Goal: Transaction & Acquisition: Purchase product/service

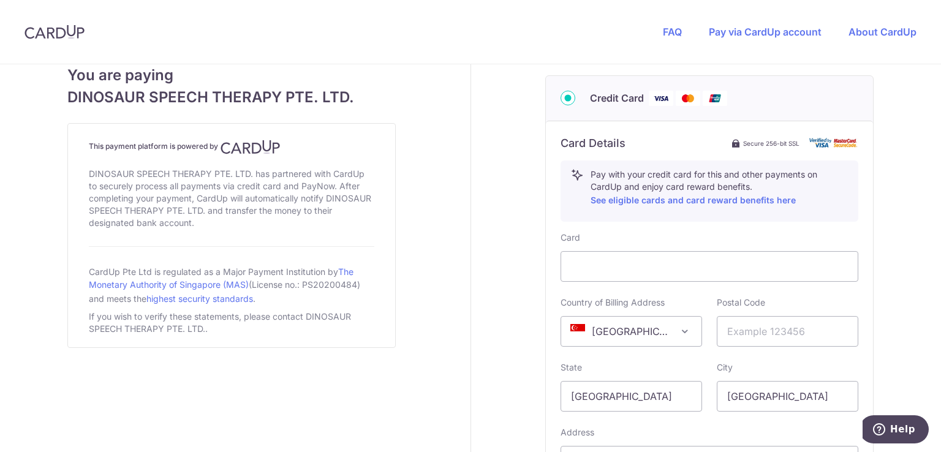
scroll to position [610, 0]
click at [680, 202] on link "See eligible cards and card reward benefits here" at bounding box center [693, 202] width 205 height 10
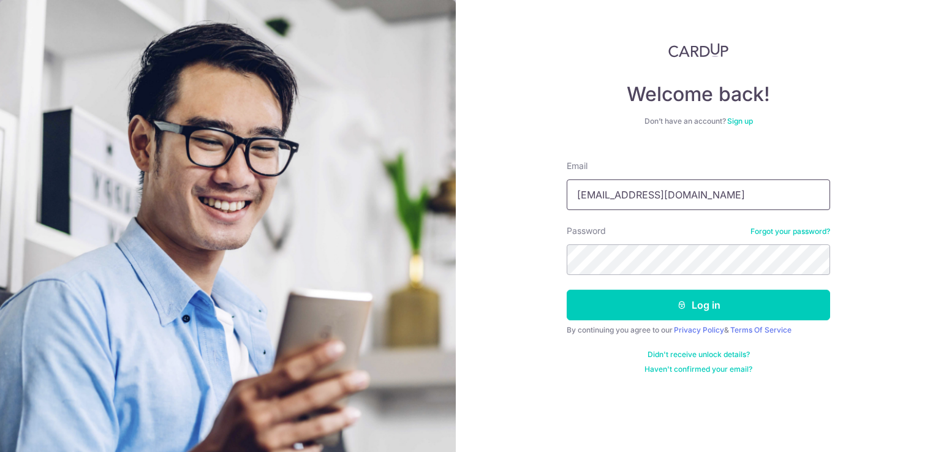
type input "yongquan88@gmail.com"
click at [567, 290] on button "Log in" at bounding box center [699, 305] width 264 height 31
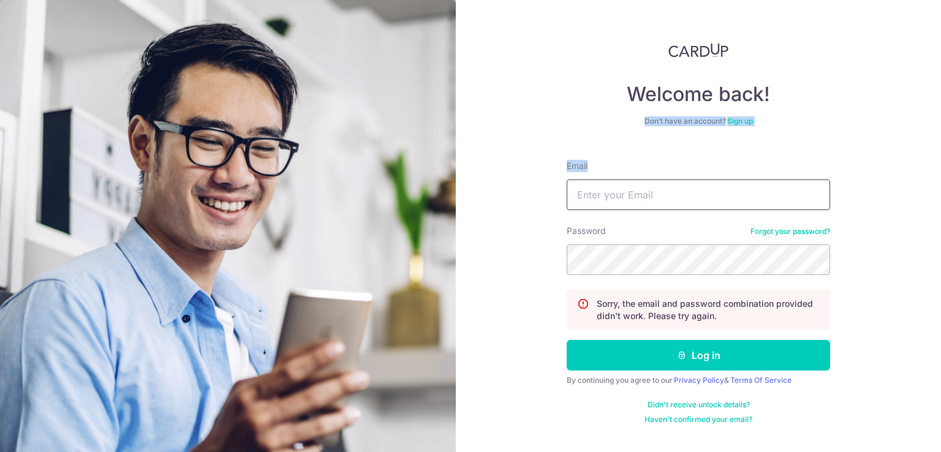
drag, startPoint x: 810, startPoint y: 73, endPoint x: 693, endPoint y: 193, distance: 167.3
click at [693, 193] on div "Welcome back! Don’t have an account? Sign up Email Password Forgot your passwor…" at bounding box center [699, 234] width 264 height 382
click at [693, 193] on input "Email" at bounding box center [699, 195] width 264 height 31
type input "yongquan88@gmail.com"
click at [567, 340] on button "Log in" at bounding box center [699, 355] width 264 height 31
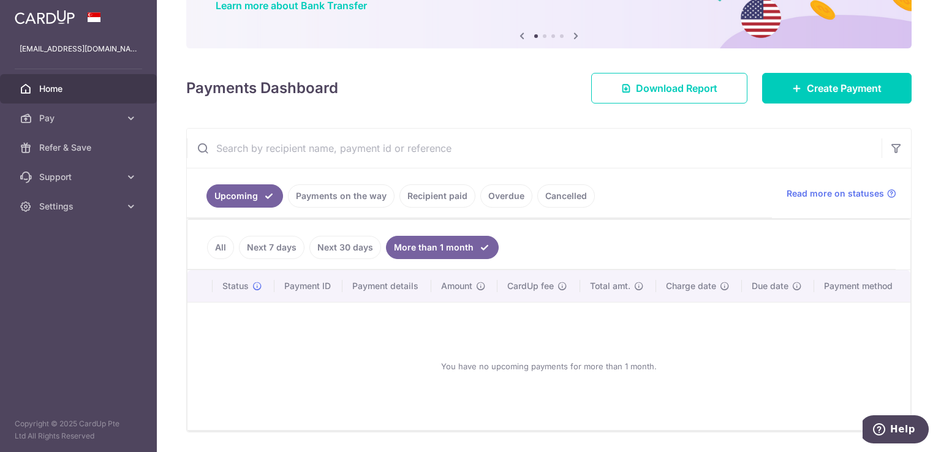
click at [451, 199] on link "Recipient paid" at bounding box center [438, 195] width 76 height 23
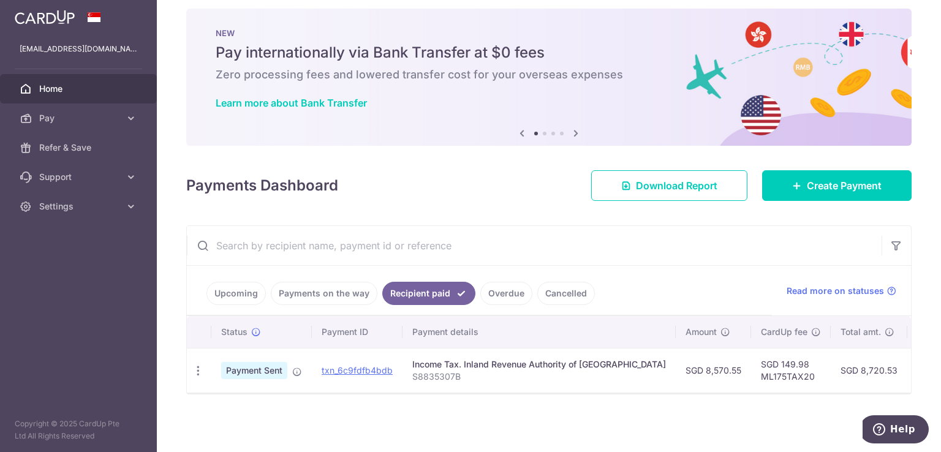
scroll to position [16, 0]
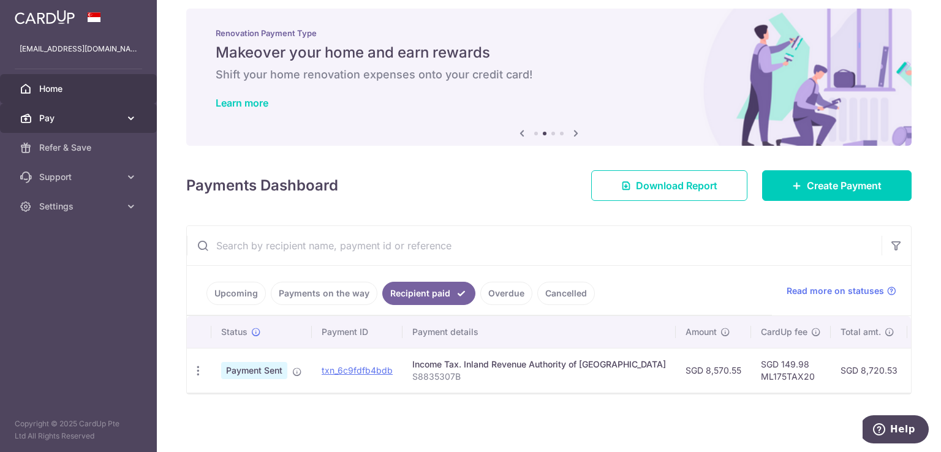
click at [102, 126] on link "Pay" at bounding box center [78, 118] width 157 height 29
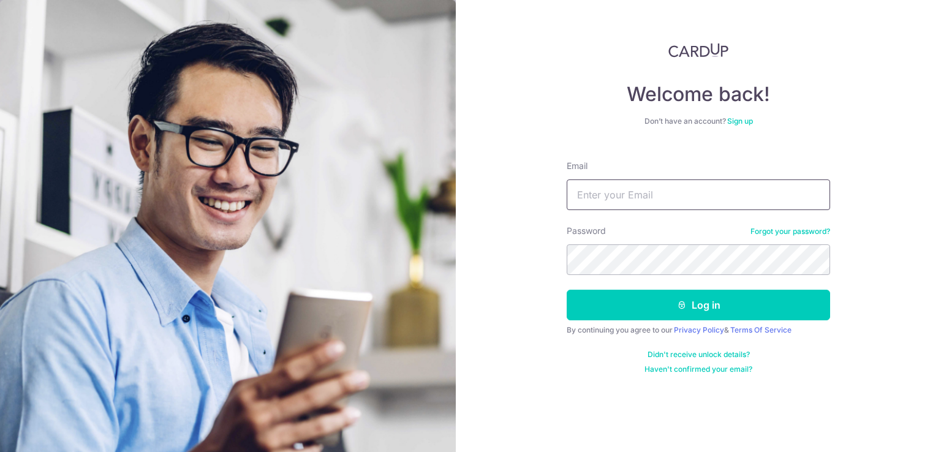
click at [581, 202] on input "Email" at bounding box center [699, 195] width 264 height 31
type input "yongquan88@gmail.com"
click at [567, 290] on button "Log in" at bounding box center [699, 305] width 264 height 31
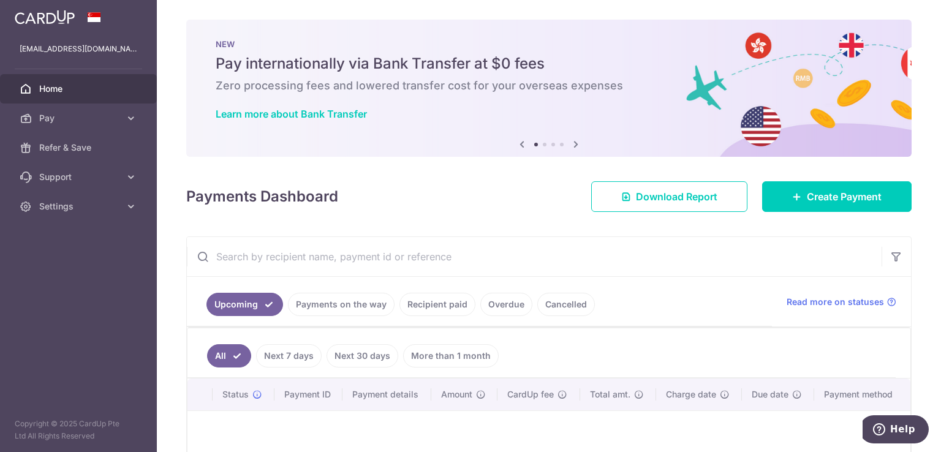
scroll to position [56, 0]
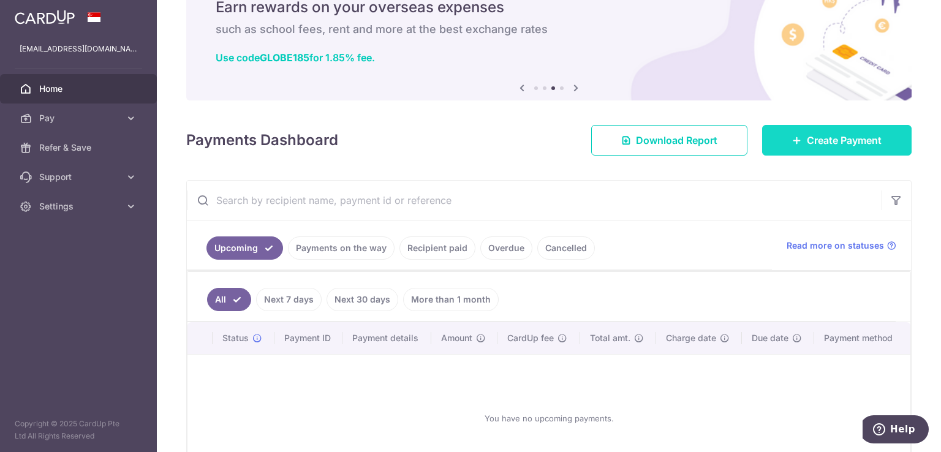
click at [832, 140] on span "Create Payment" at bounding box center [844, 140] width 75 height 15
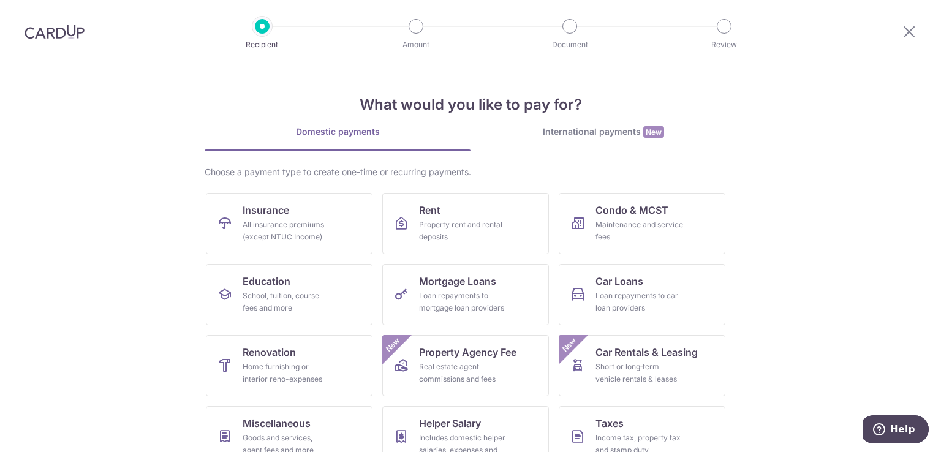
click at [40, 40] on div at bounding box center [54, 32] width 109 height 64
click at [52, 37] on img at bounding box center [55, 32] width 60 height 15
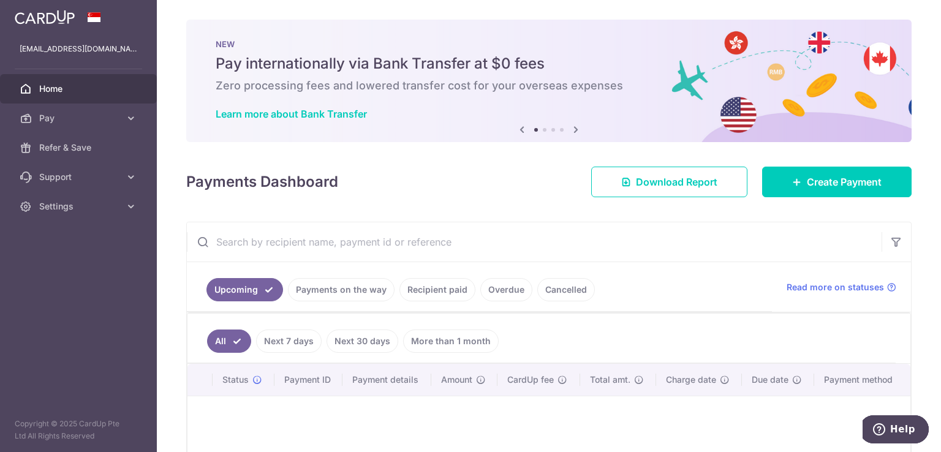
click at [574, 129] on icon at bounding box center [576, 129] width 15 height 15
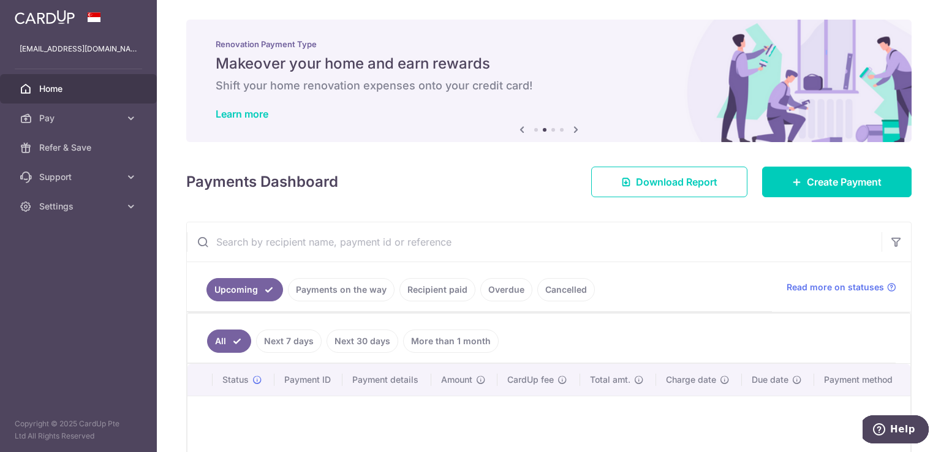
click at [574, 129] on icon at bounding box center [576, 129] width 15 height 15
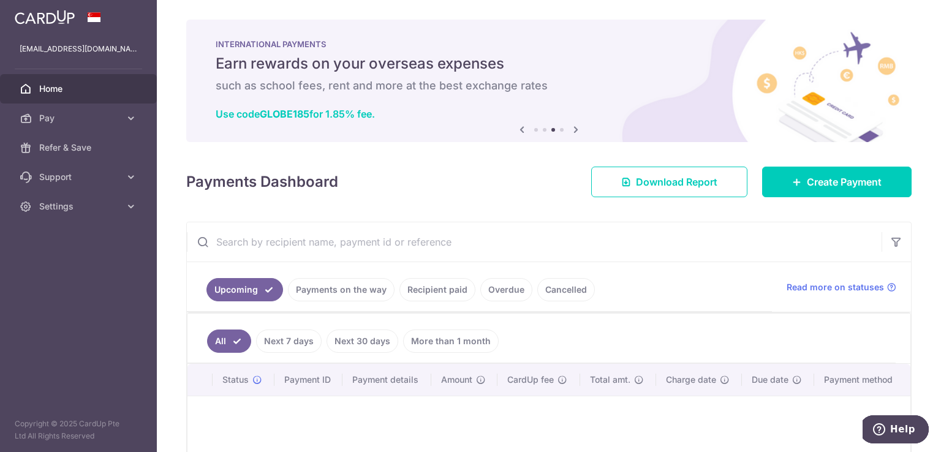
click at [574, 129] on icon at bounding box center [576, 129] width 15 height 15
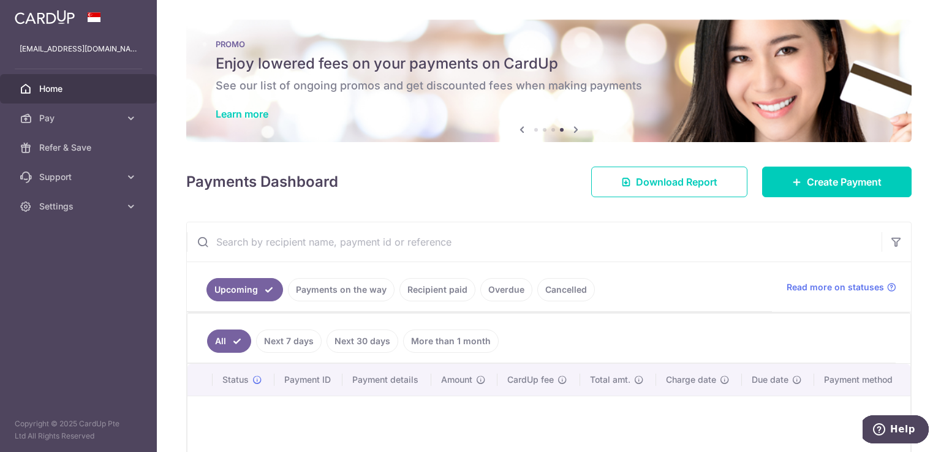
click at [523, 132] on icon at bounding box center [522, 129] width 15 height 15
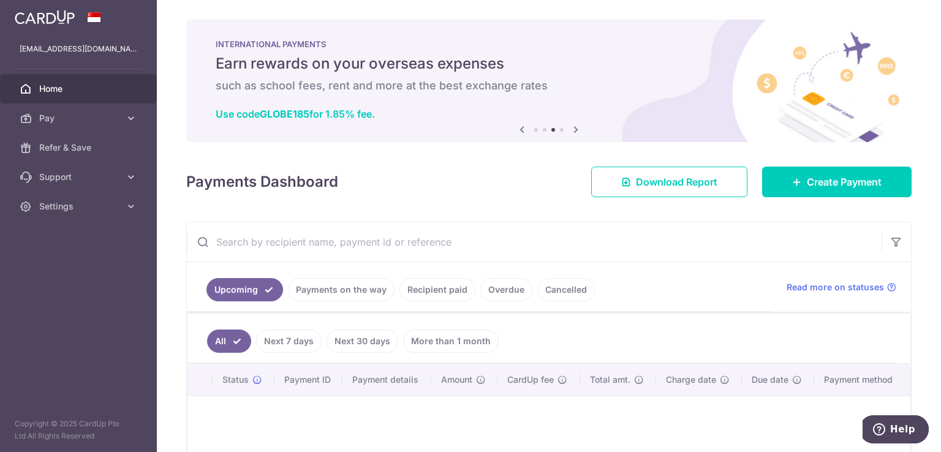
click at [569, 131] on icon at bounding box center [576, 129] width 15 height 15
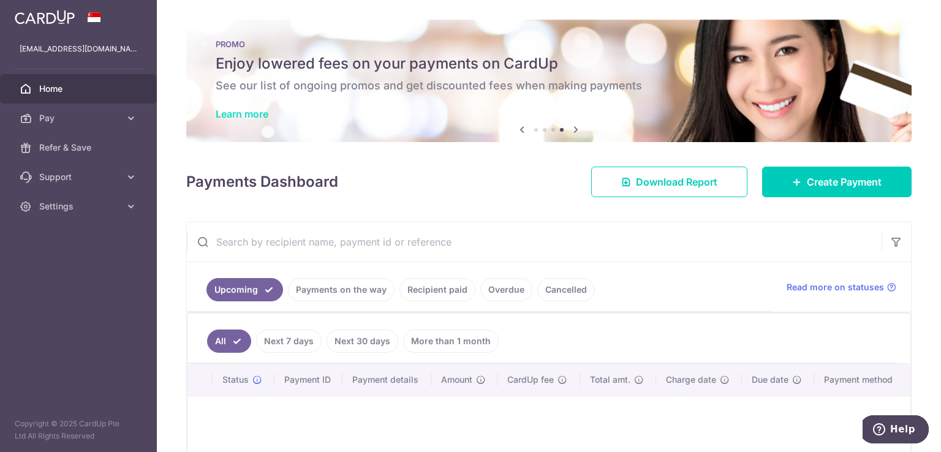
click at [251, 116] on link "Learn more" at bounding box center [242, 114] width 53 height 12
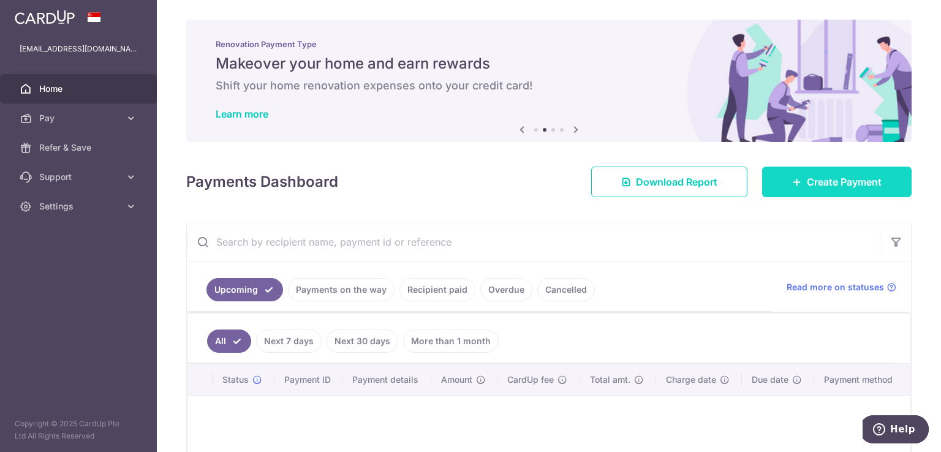
click at [812, 175] on span "Create Payment" at bounding box center [844, 182] width 75 height 15
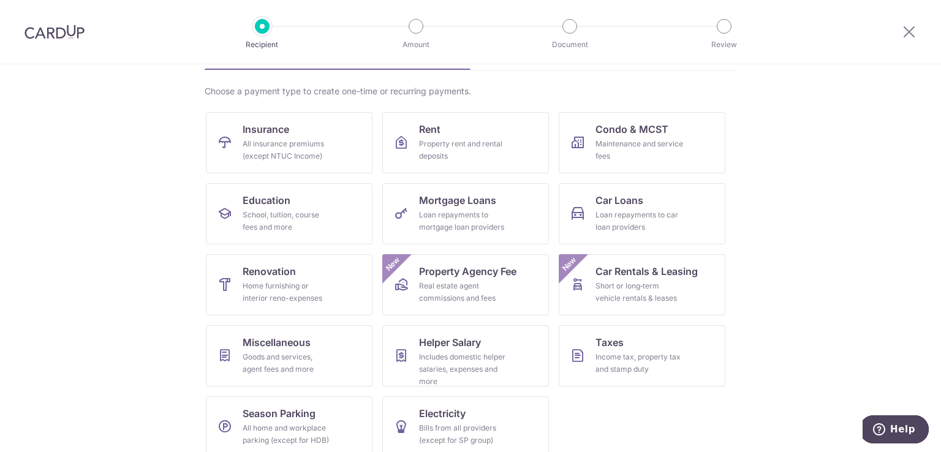
scroll to position [86, 0]
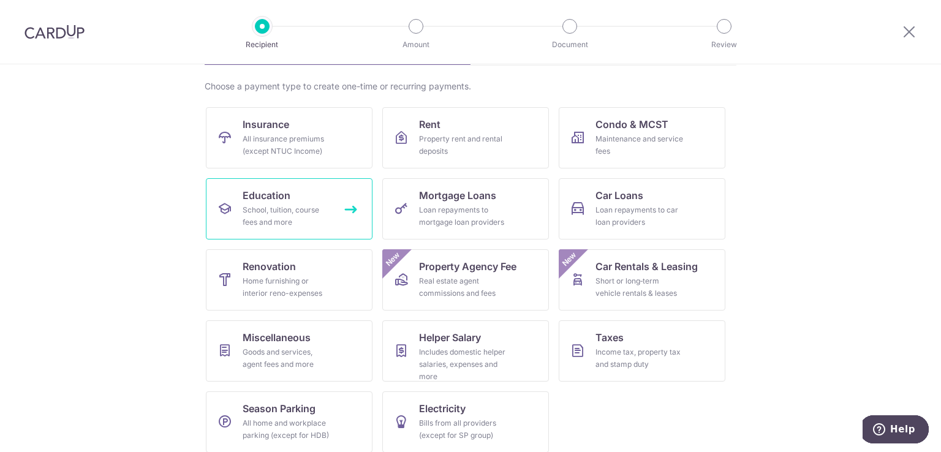
click at [293, 210] on div "School, tuition, course fees and more" at bounding box center [287, 216] width 88 height 25
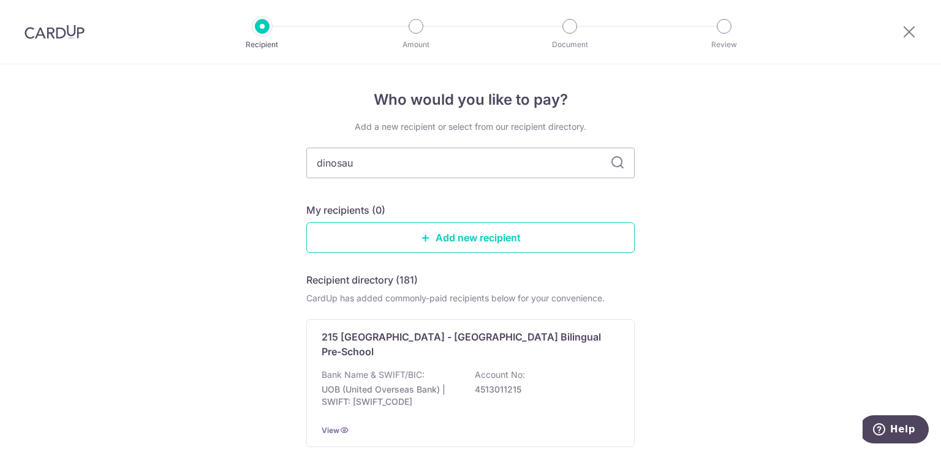
type input "dinosaur"
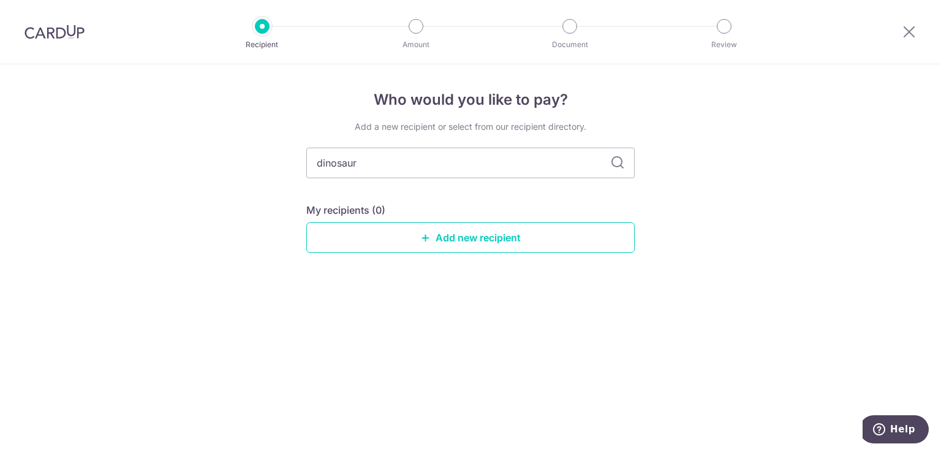
click at [622, 162] on icon at bounding box center [617, 163] width 15 height 15
click at [360, 161] on input "dinosaur" at bounding box center [470, 163] width 329 height 31
paste input "Dinosaur Speech Therapy Pte Ltd"
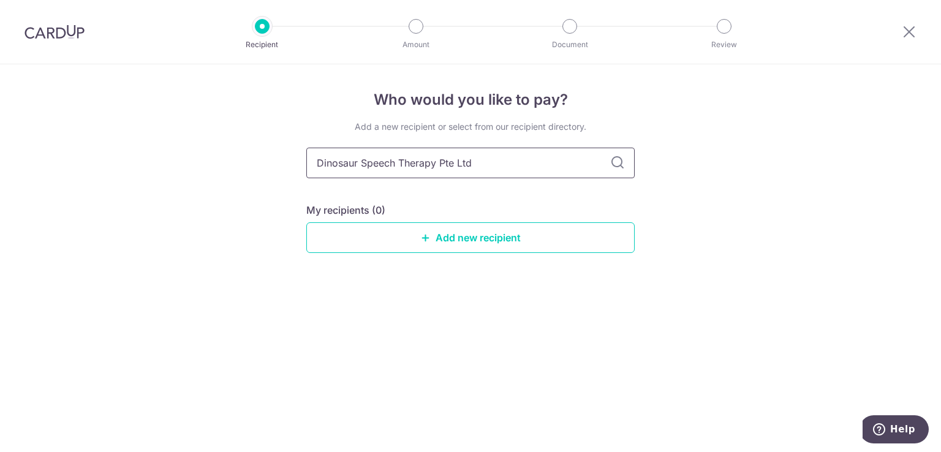
type input "Dinosaur Speech Therapy Pte Ltd"
click at [381, 232] on link "Add new recipient" at bounding box center [470, 237] width 329 height 31
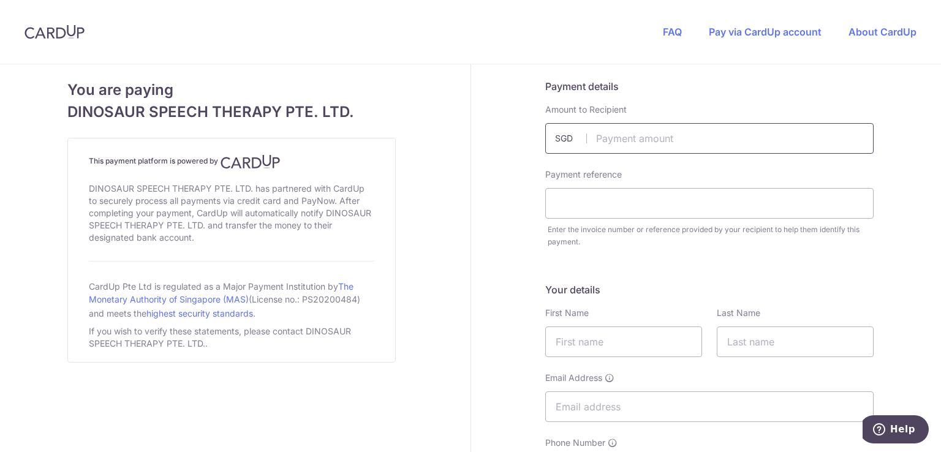
click at [650, 143] on input "text" at bounding box center [710, 138] width 329 height 31
paste input "$2,234.50"
click at [663, 142] on input "text" at bounding box center [710, 138] width 329 height 31
type input "2234.50"
click at [574, 207] on input "text" at bounding box center [710, 203] width 329 height 31
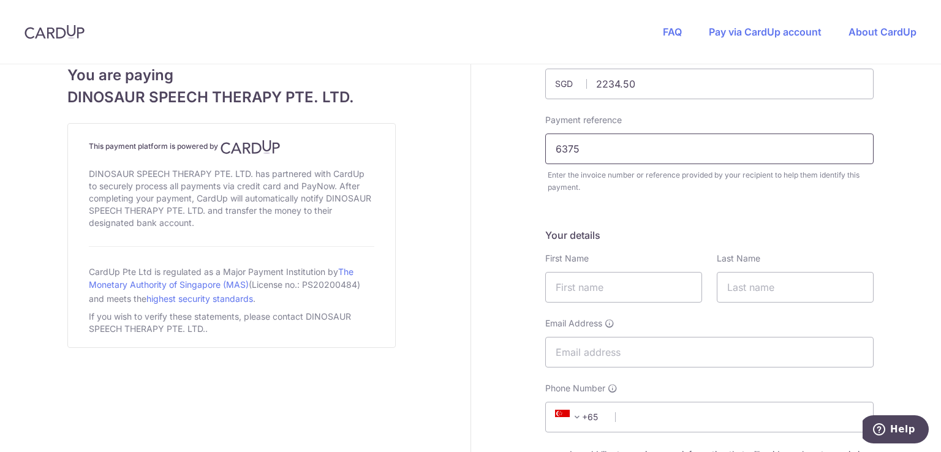
scroll to position [156, 0]
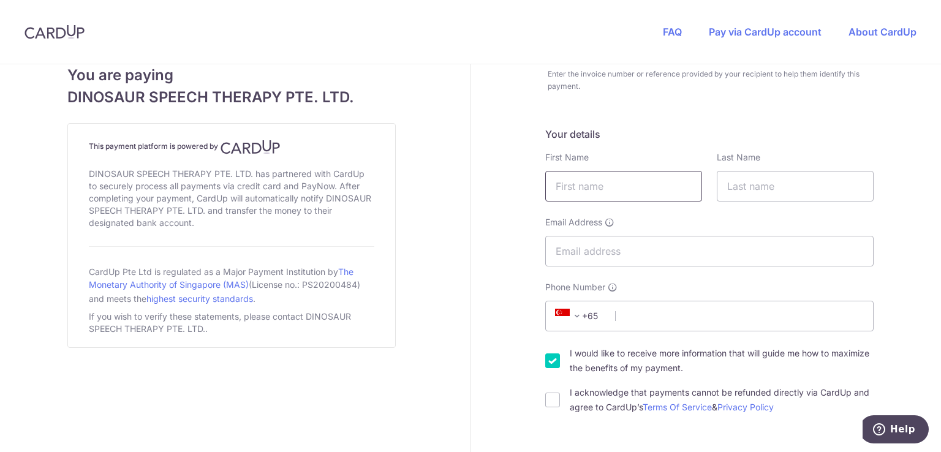
type input "6375"
click at [609, 177] on input "text" at bounding box center [624, 186] width 157 height 31
type input "y"
type input "YONG QUAN"
type input "TAN"
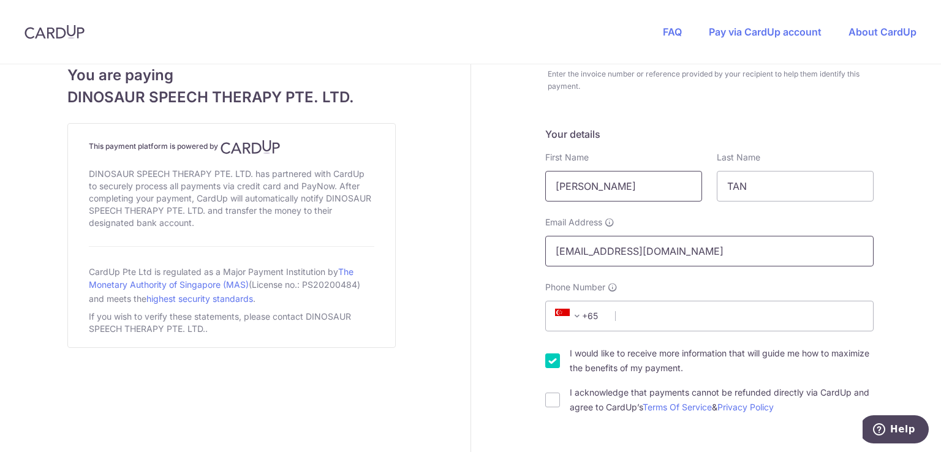
type input "YONGQUAN88@GMAIL.COM"
click at [625, 313] on input "Phone Number" at bounding box center [710, 316] width 329 height 31
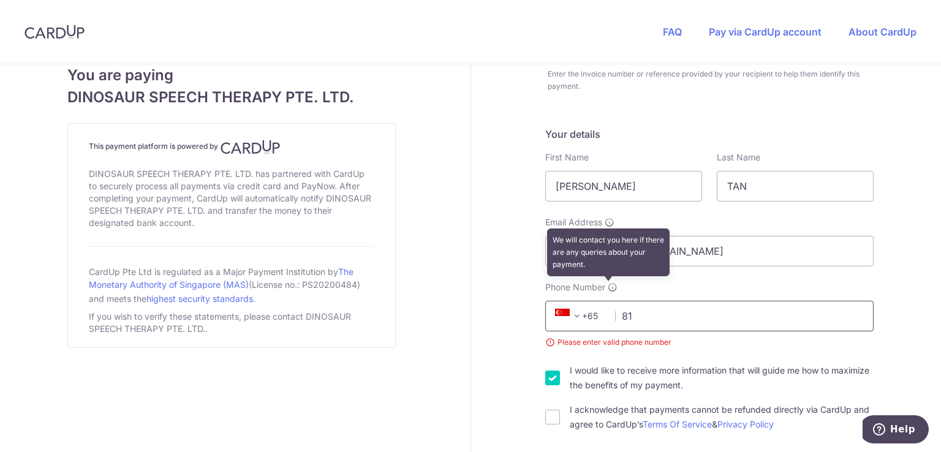
type input "8"
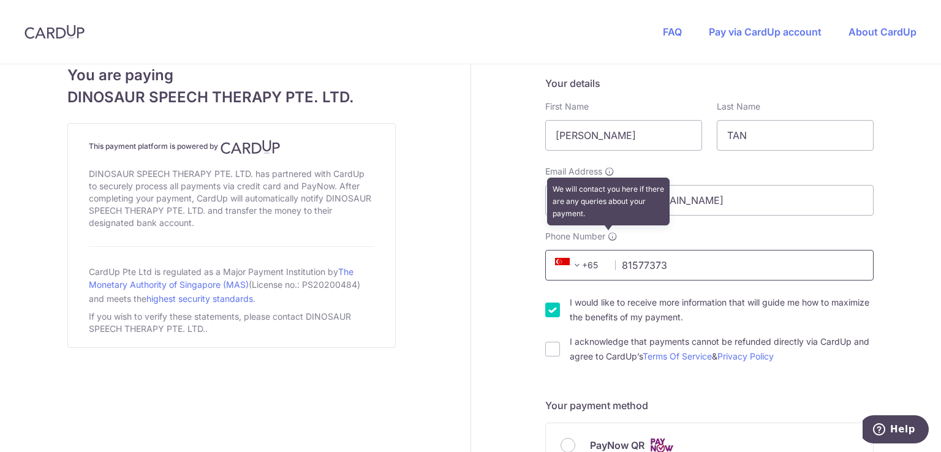
scroll to position [207, 0]
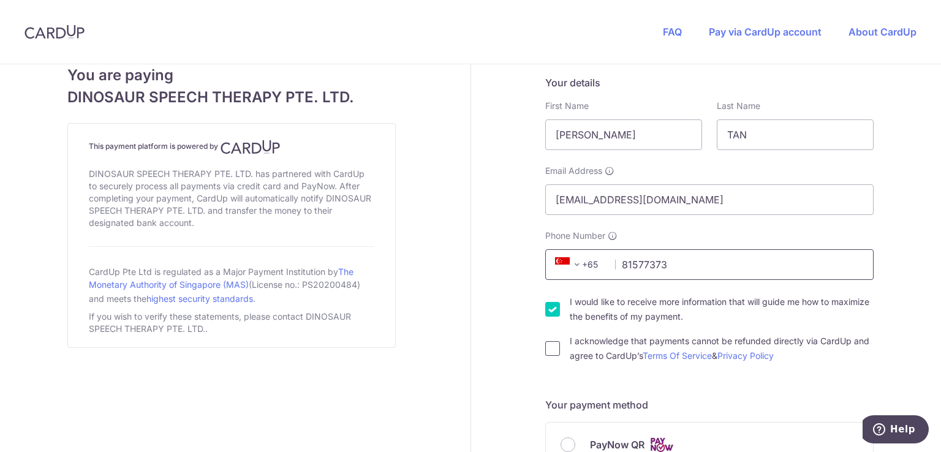
type input "81577373"
click at [548, 355] on input "I acknowledge that payments cannot be refunded directly via CardUp and agree to…" at bounding box center [553, 348] width 15 height 15
checkbox input "true"
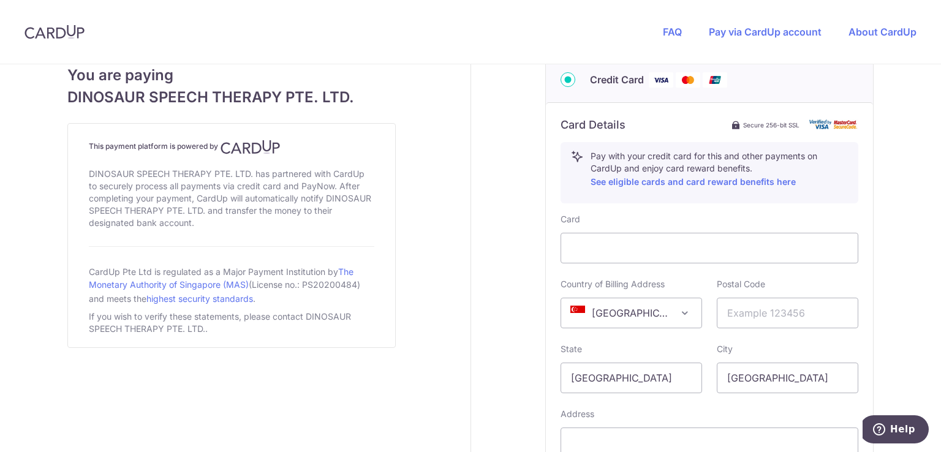
scroll to position [629, 0]
click at [744, 306] on input "text" at bounding box center [788, 314] width 142 height 31
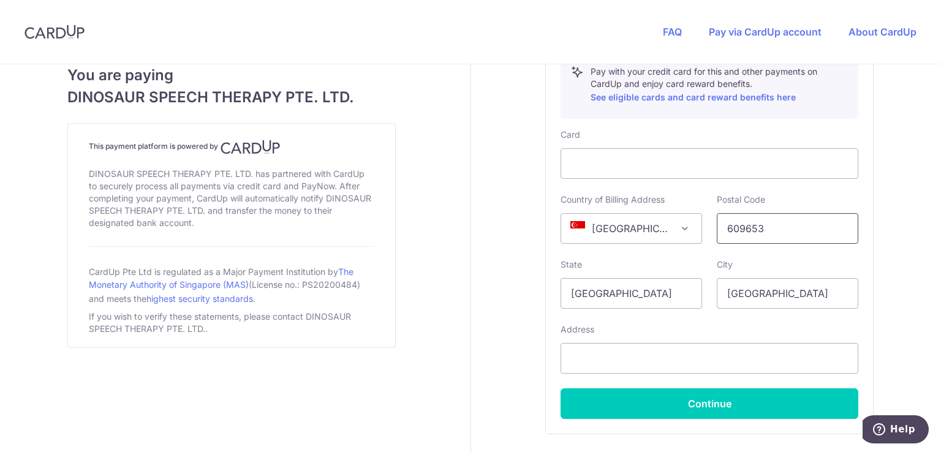
scroll to position [725, 0]
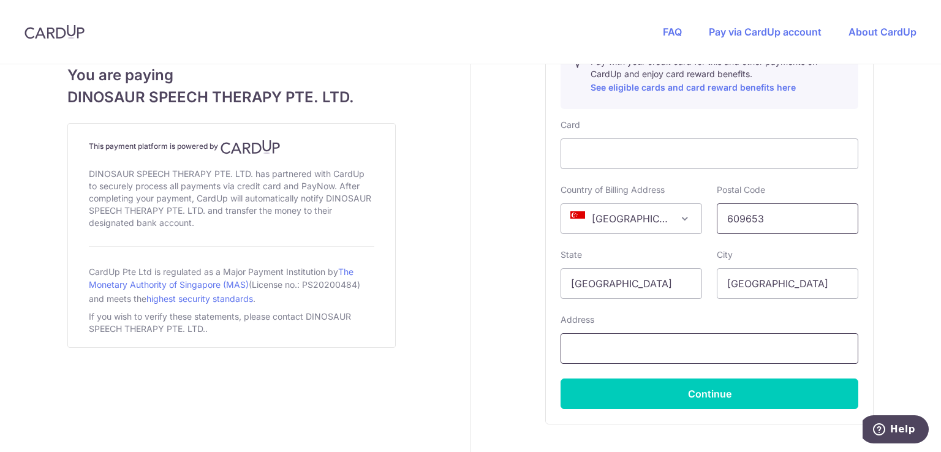
type input "609653"
click at [685, 344] on input "text" at bounding box center [710, 348] width 298 height 31
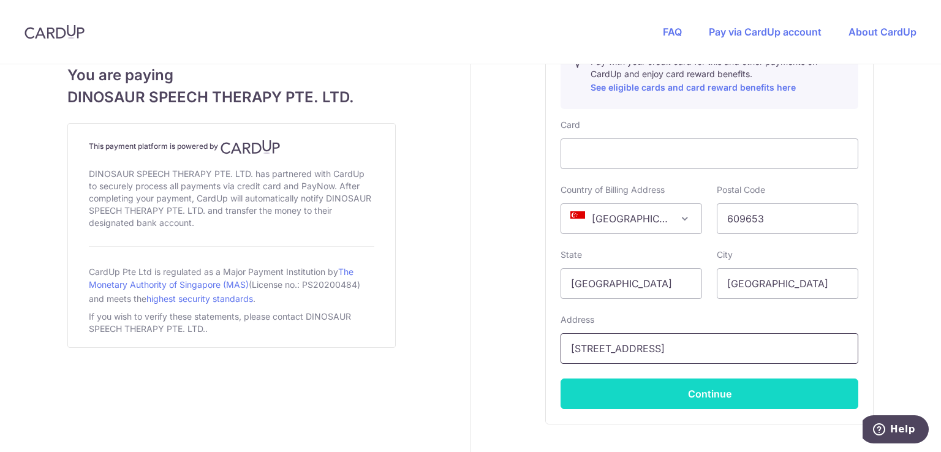
type input "77 JURONG EAST STREET 13"
click at [667, 389] on button "Continue" at bounding box center [710, 394] width 298 height 31
type input "**** 1124"
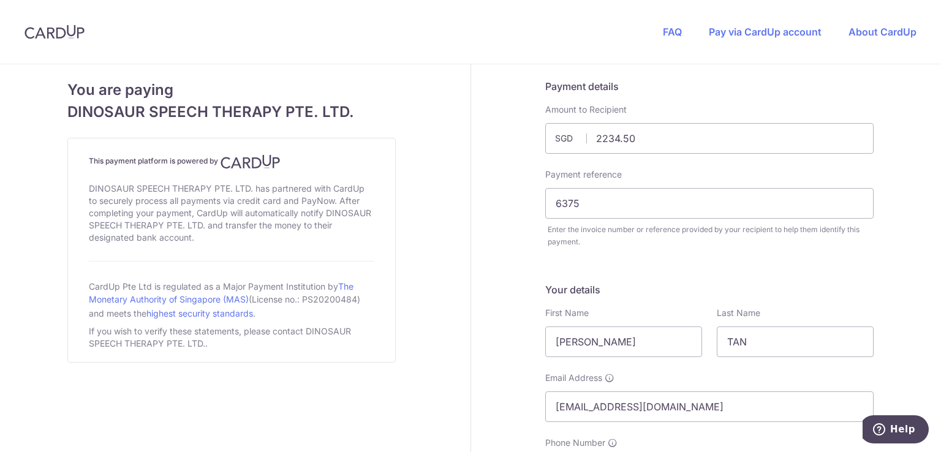
scroll to position [0, 0]
click at [749, 31] on link "Pay via CardUp account" at bounding box center [765, 32] width 113 height 12
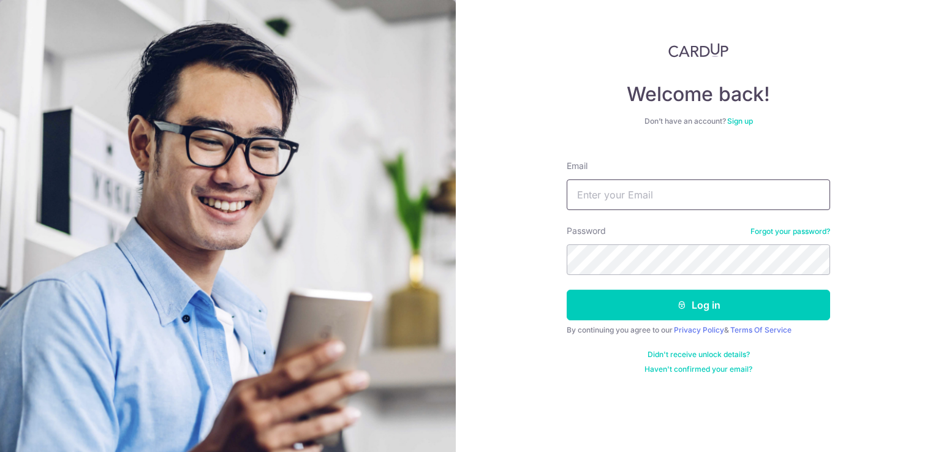
click at [606, 210] on input "Email" at bounding box center [699, 195] width 264 height 31
type input "yongquan88@gmail.com"
click at [567, 290] on button "Log in" at bounding box center [699, 305] width 264 height 31
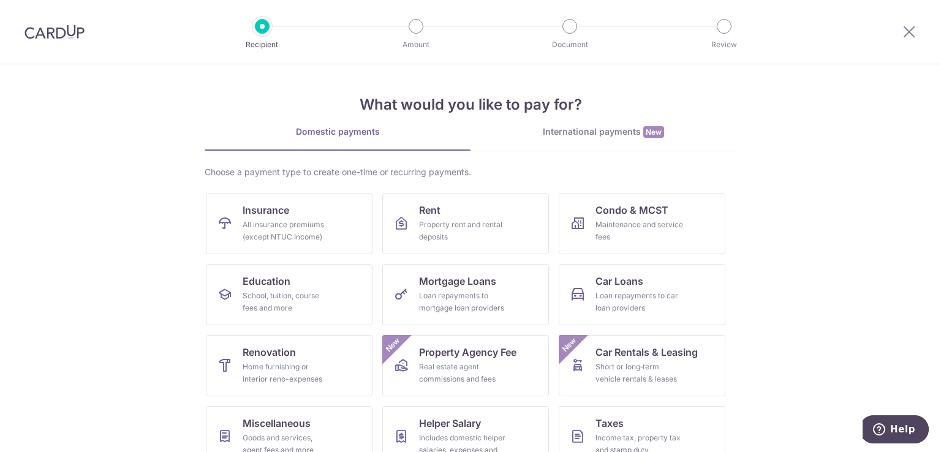
scroll to position [96, 0]
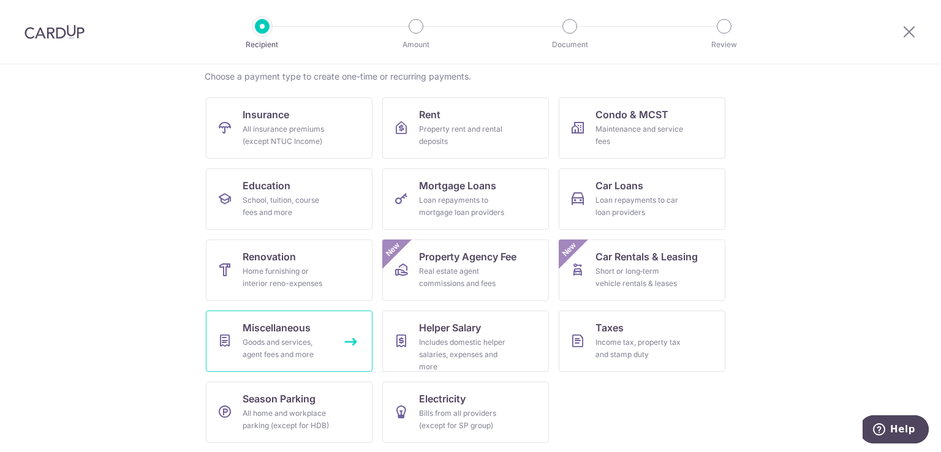
click at [281, 339] on div "Goods and services, agent fees and more" at bounding box center [287, 348] width 88 height 25
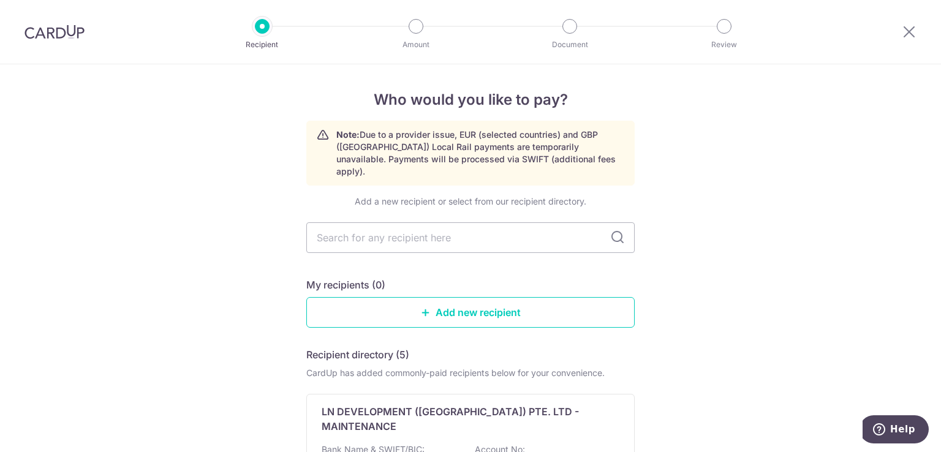
click at [615, 230] on icon at bounding box center [617, 237] width 15 height 15
click at [521, 227] on input "text" at bounding box center [470, 237] width 329 height 31
click at [71, 32] on img at bounding box center [55, 32] width 60 height 15
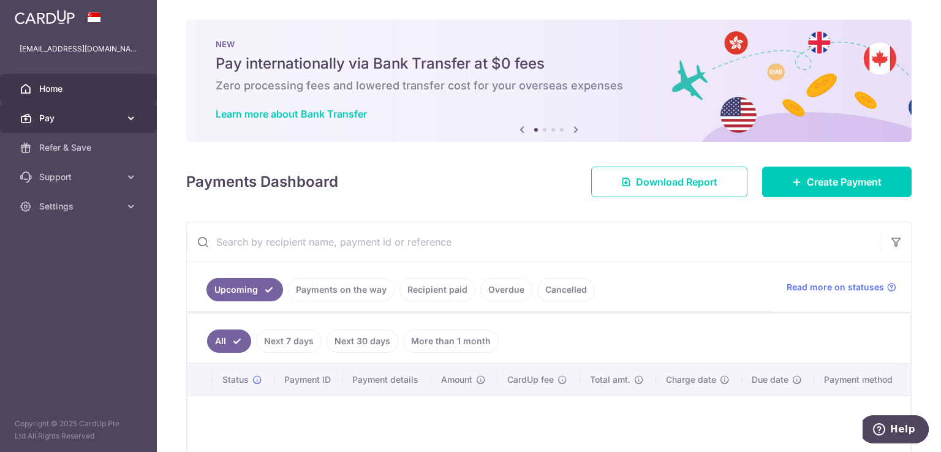
click at [66, 118] on span "Pay" at bounding box center [79, 118] width 81 height 12
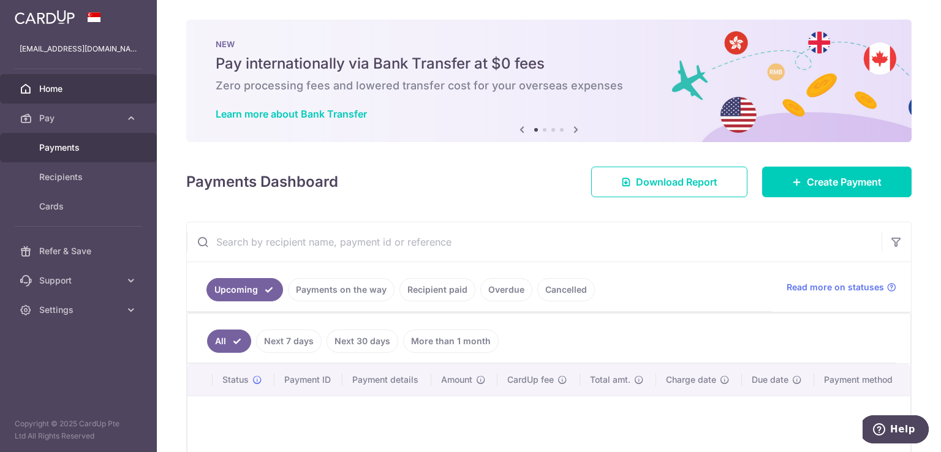
click at [62, 148] on span "Payments" at bounding box center [79, 148] width 81 height 12
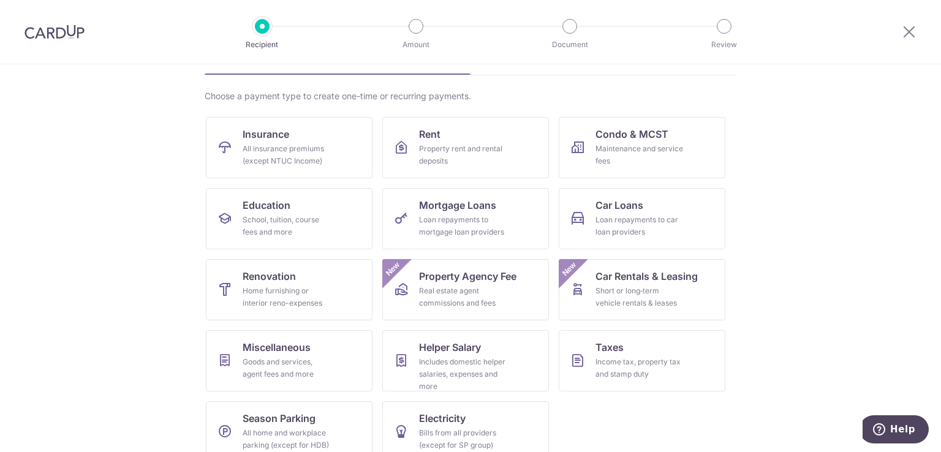
scroll to position [96, 0]
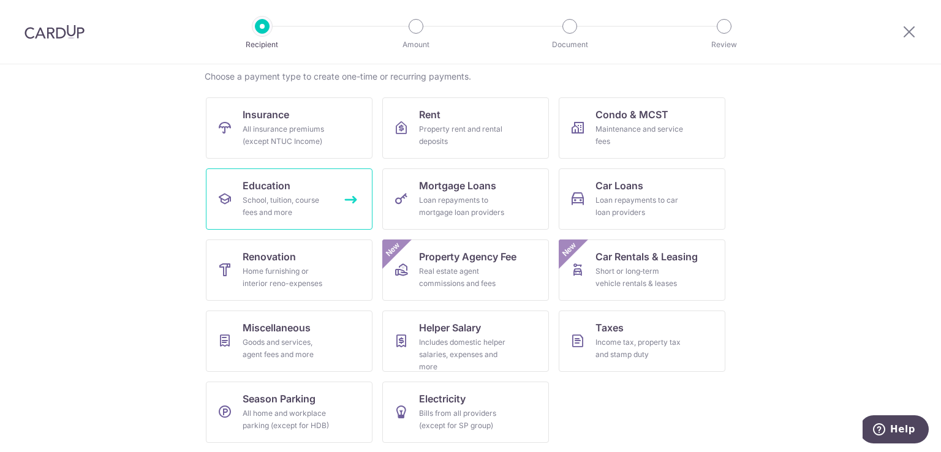
click at [299, 206] on div "School, tuition, course fees and more" at bounding box center [287, 206] width 88 height 25
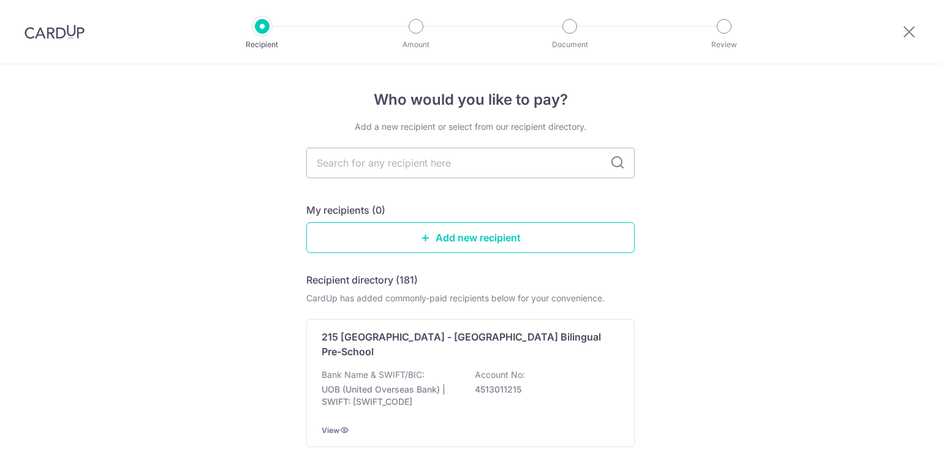
click at [614, 163] on icon at bounding box center [617, 163] width 15 height 15
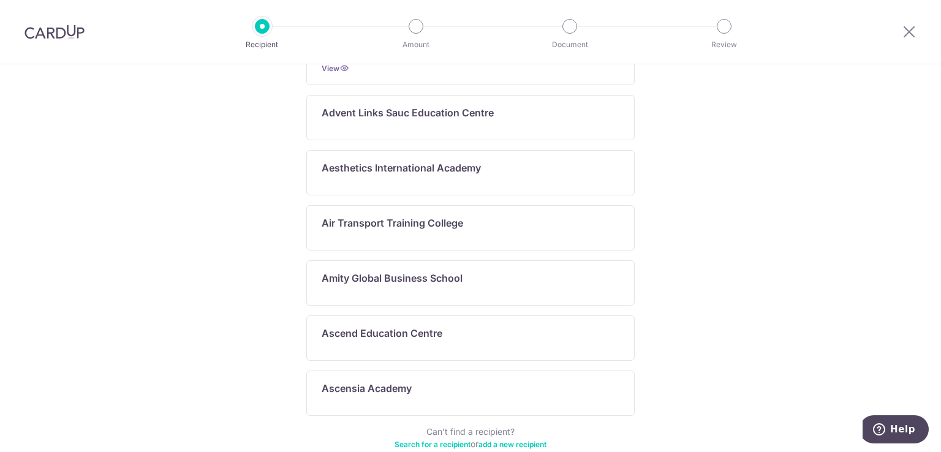
scroll to position [668, 0]
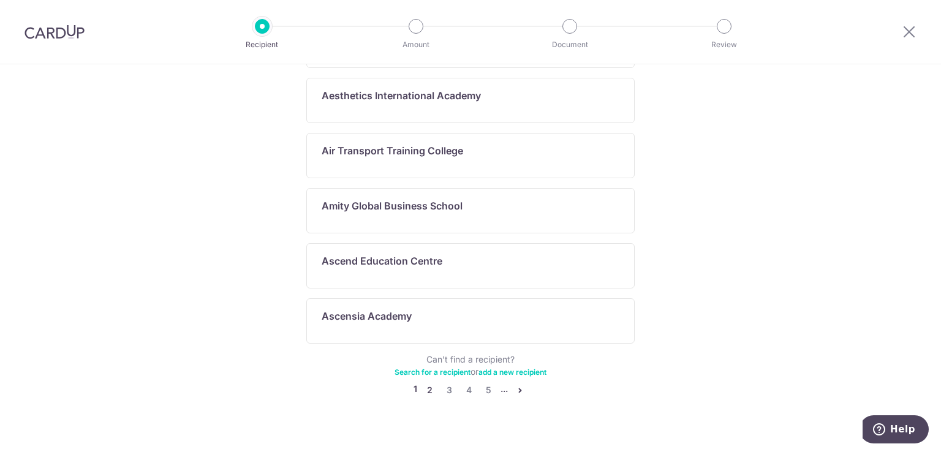
click at [425, 383] on link "2" at bounding box center [429, 390] width 15 height 15
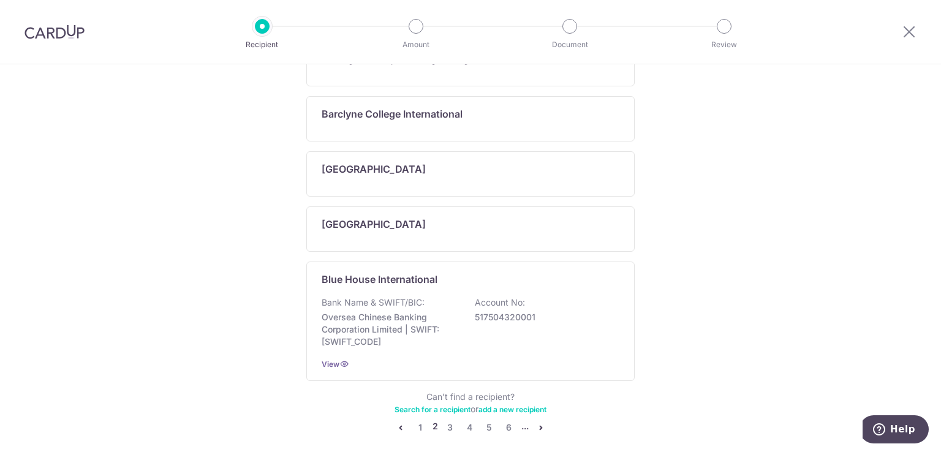
scroll to position [742, 0]
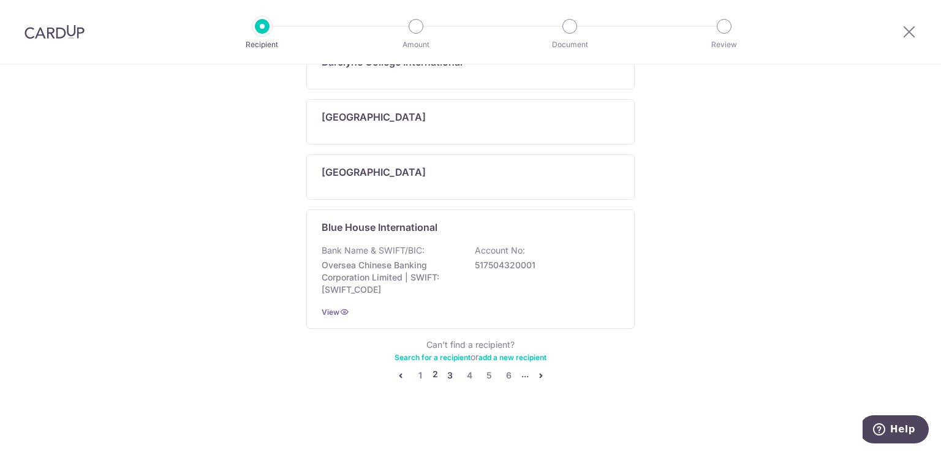
click at [447, 369] on link "3" at bounding box center [450, 375] width 15 height 15
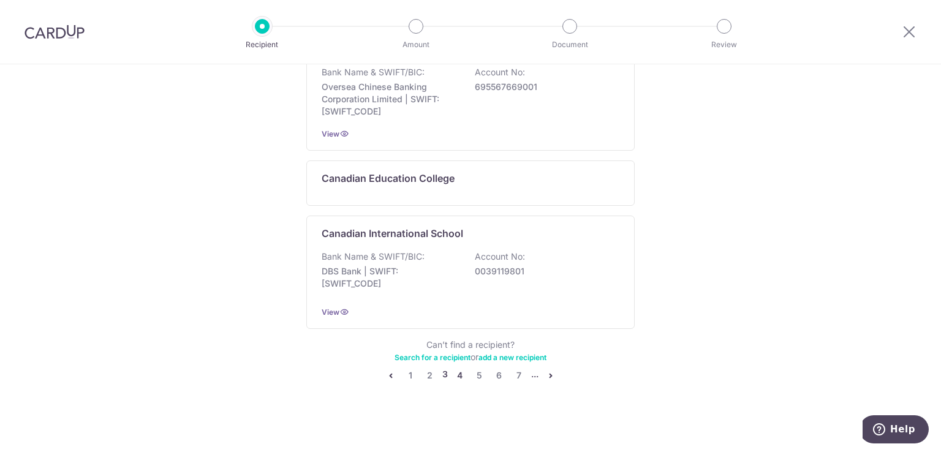
click at [454, 369] on link "4" at bounding box center [460, 375] width 15 height 15
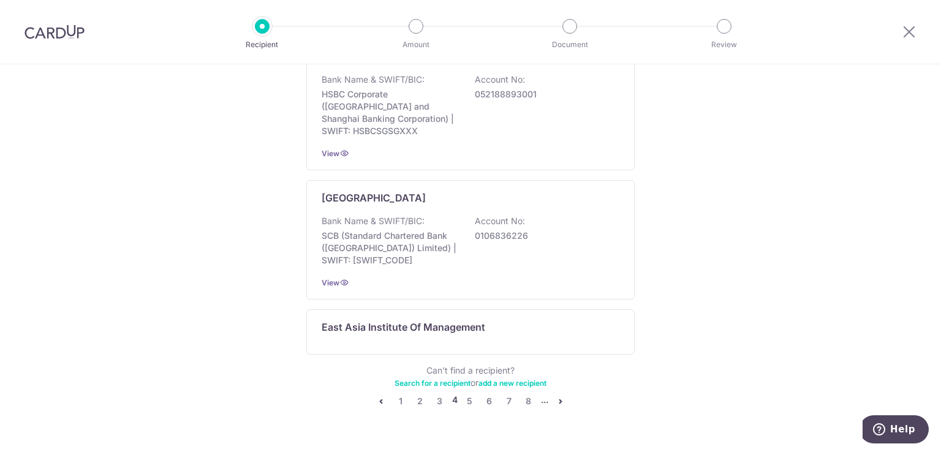
scroll to position [748, 0]
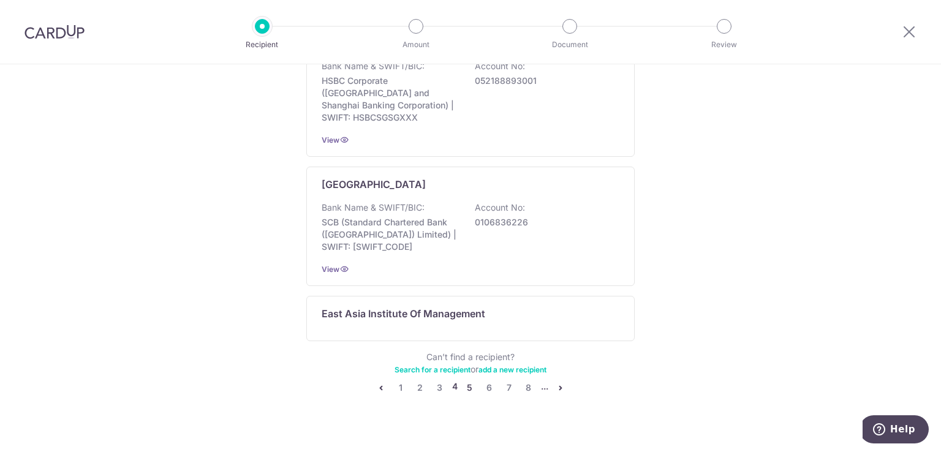
click at [466, 381] on link "5" at bounding box center [470, 388] width 15 height 15
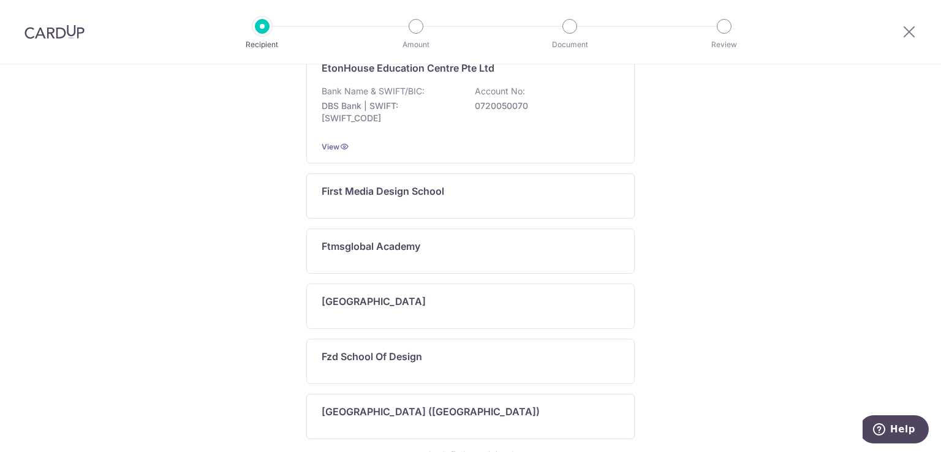
scroll to position [668, 0]
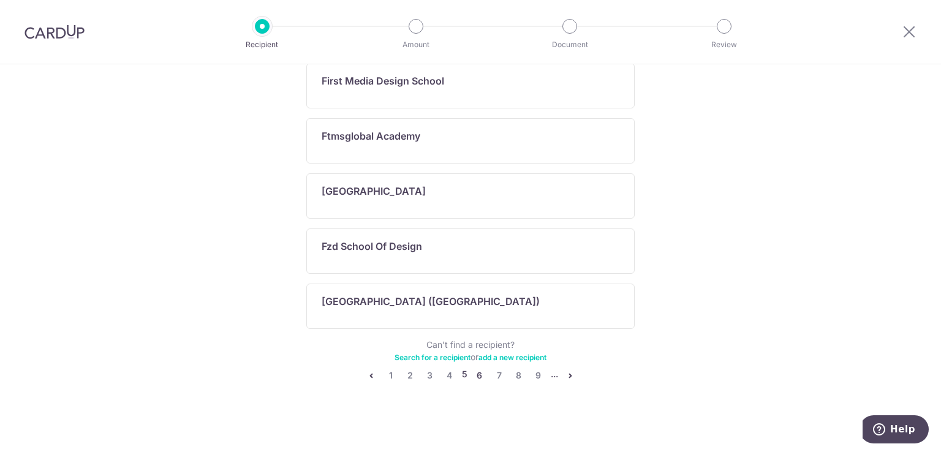
click at [474, 371] on link "6" at bounding box center [480, 375] width 15 height 15
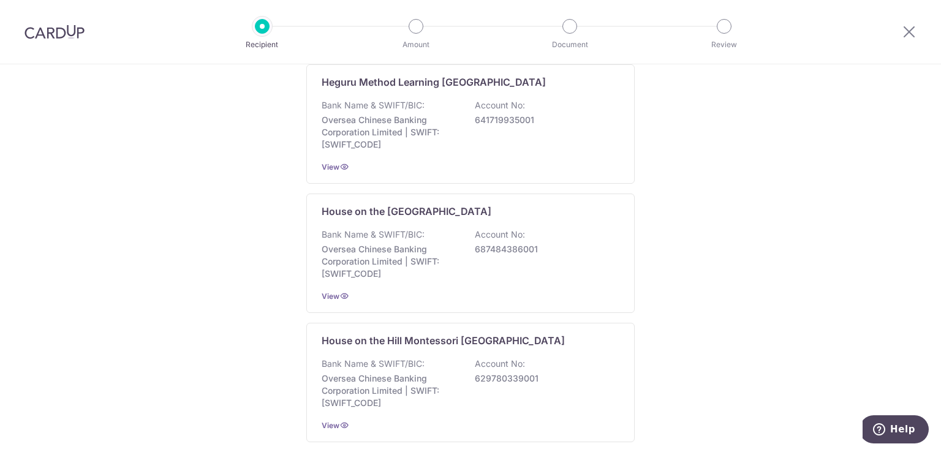
scroll to position [902, 0]
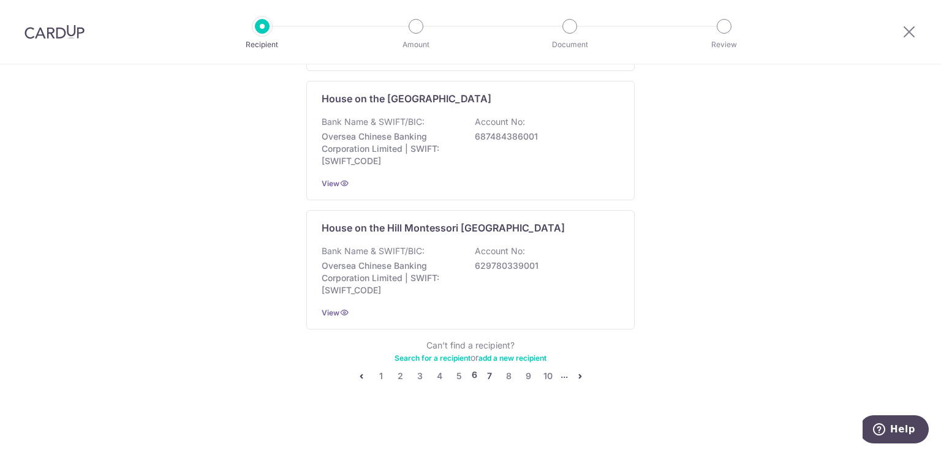
click at [482, 371] on link "7" at bounding box center [489, 376] width 15 height 15
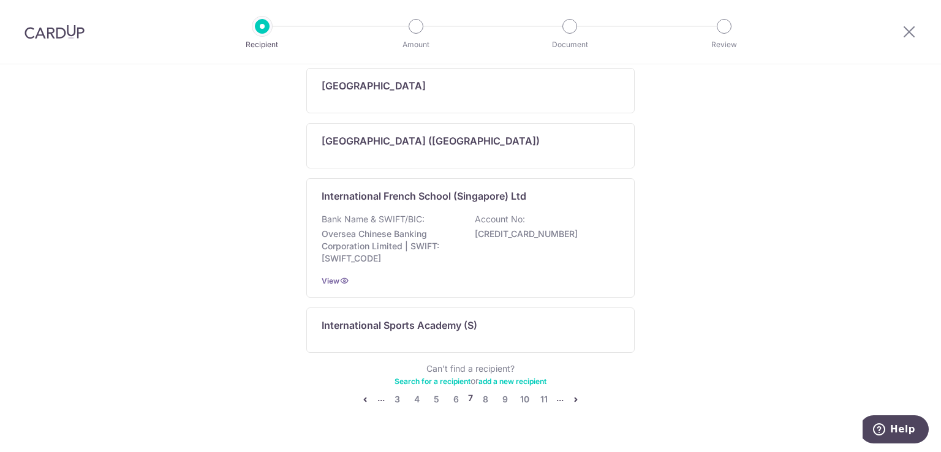
scroll to position [728, 0]
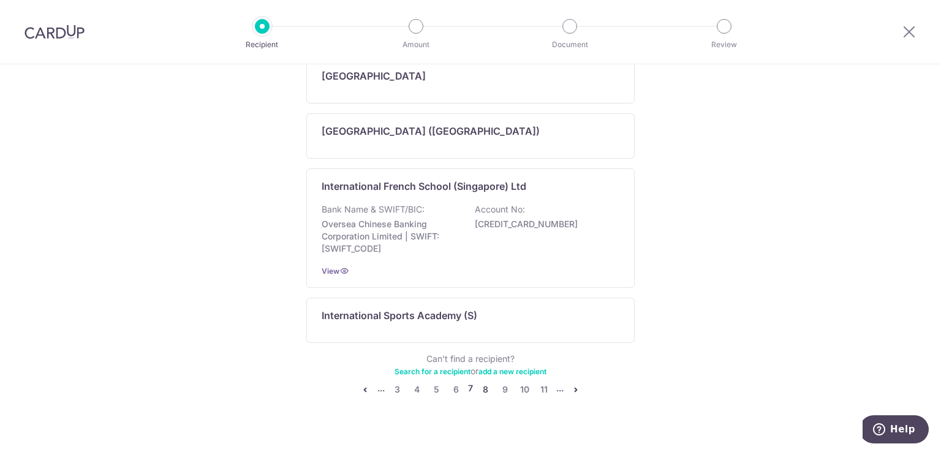
click at [484, 388] on link "8" at bounding box center [485, 389] width 15 height 15
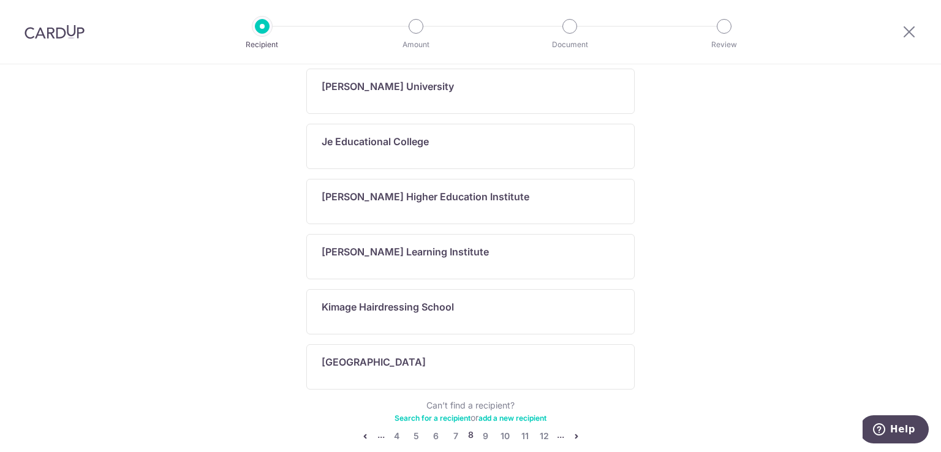
scroll to position [778, 0]
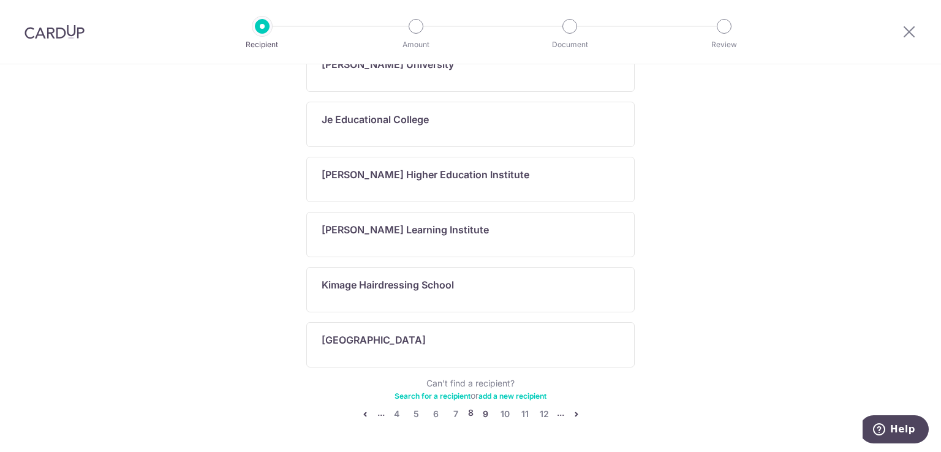
click at [481, 413] on link "9" at bounding box center [486, 414] width 15 height 15
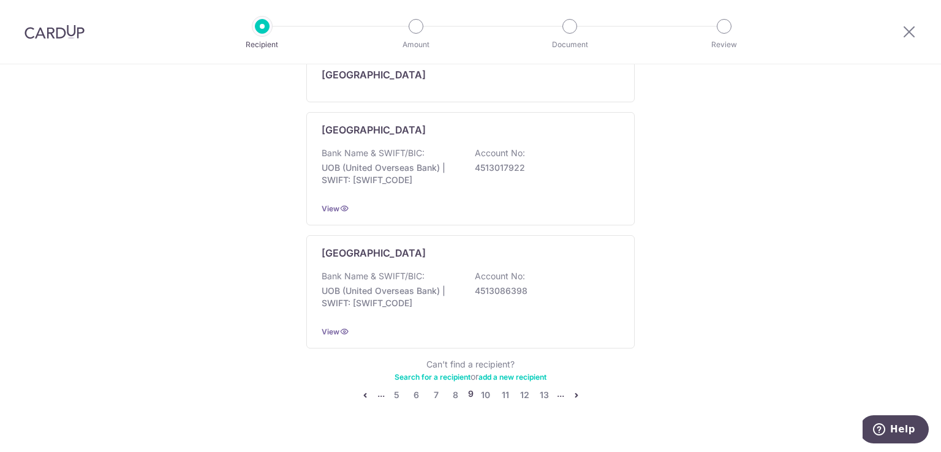
scroll to position [736, 0]
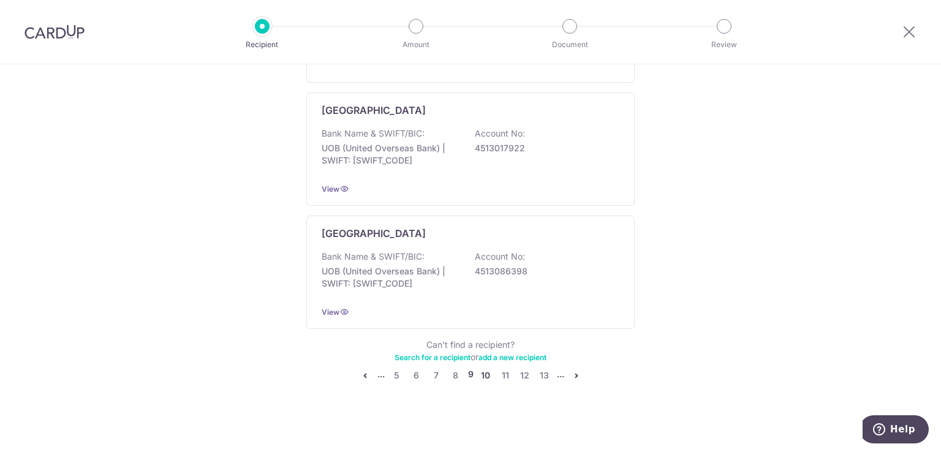
click at [481, 372] on link "10" at bounding box center [486, 375] width 15 height 15
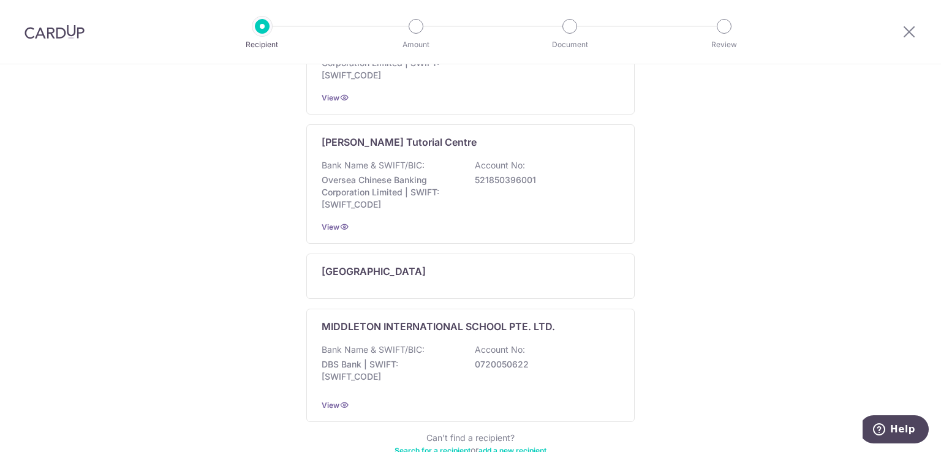
scroll to position [948, 0]
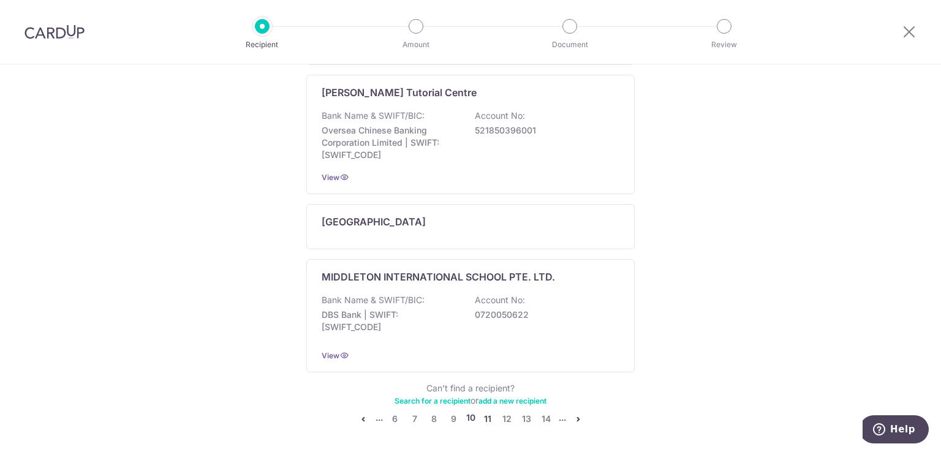
click at [483, 412] on link "11" at bounding box center [488, 419] width 15 height 15
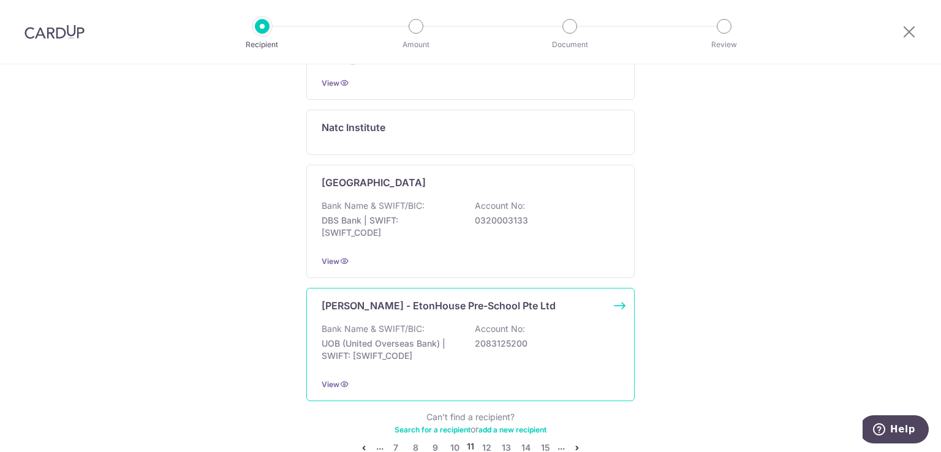
scroll to position [927, 0]
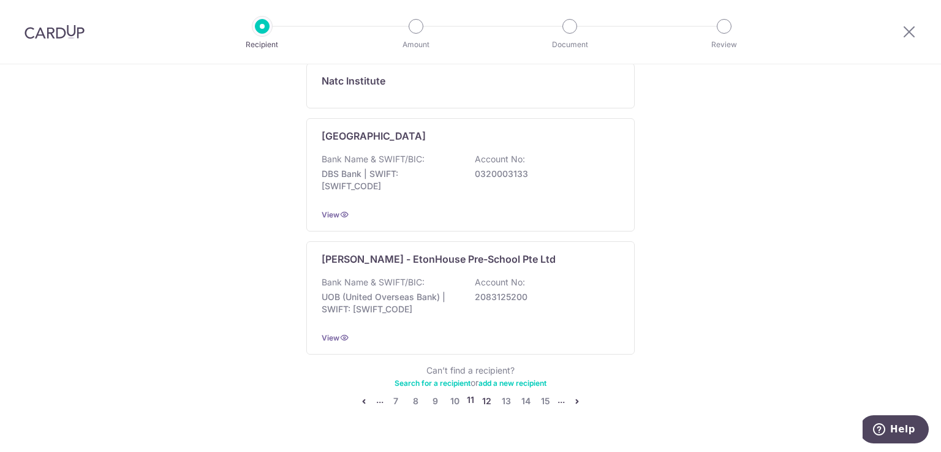
click at [483, 398] on link "12" at bounding box center [486, 401] width 15 height 15
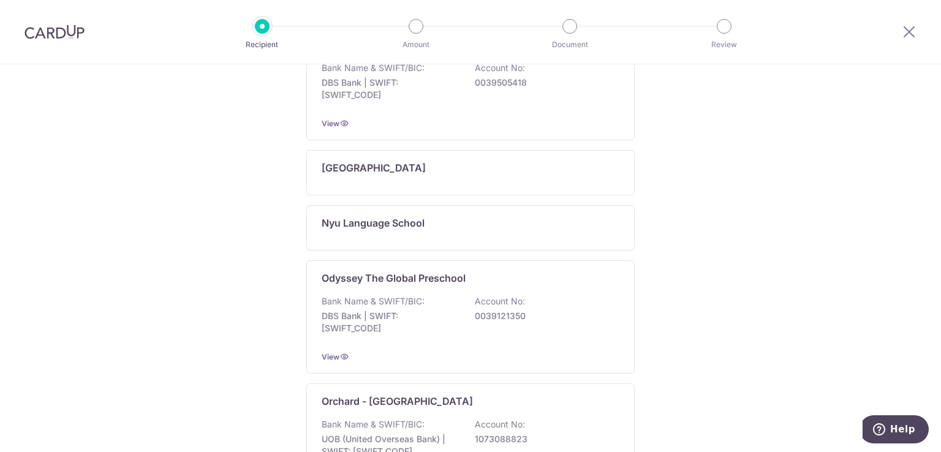
scroll to position [878, 0]
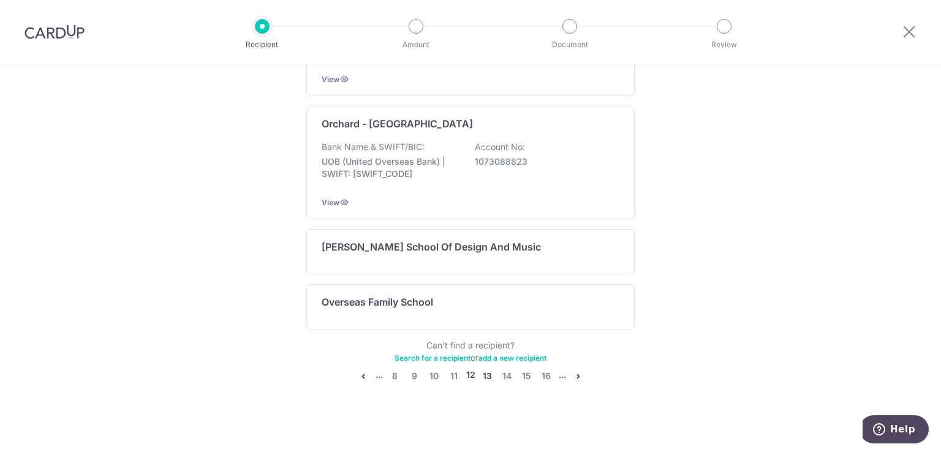
click at [488, 373] on link "13" at bounding box center [488, 376] width 15 height 15
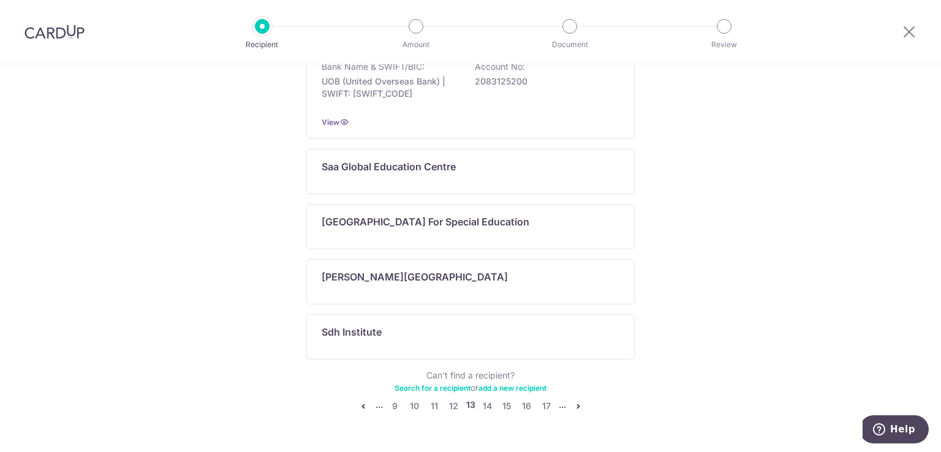
scroll to position [668, 0]
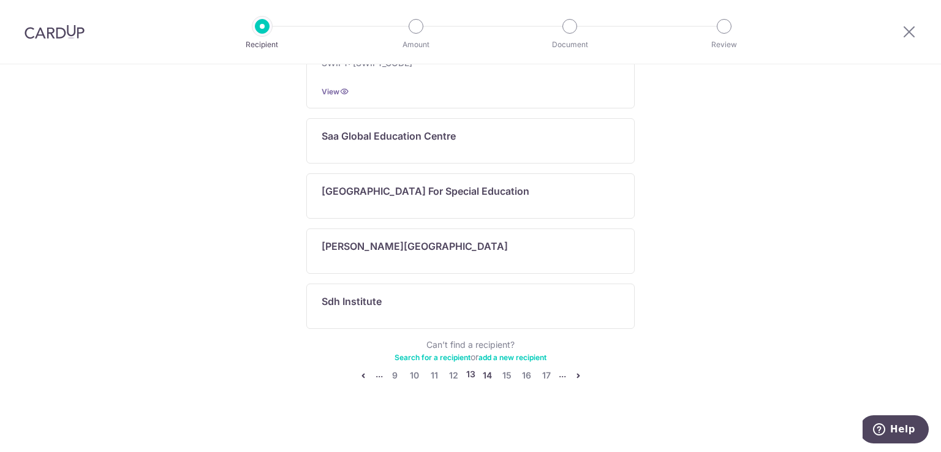
click at [484, 371] on link "14" at bounding box center [488, 375] width 15 height 15
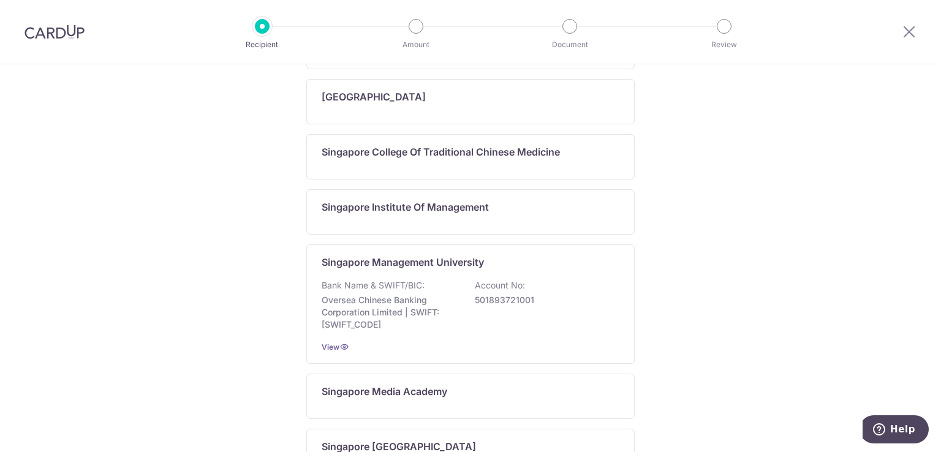
scroll to position [757, 0]
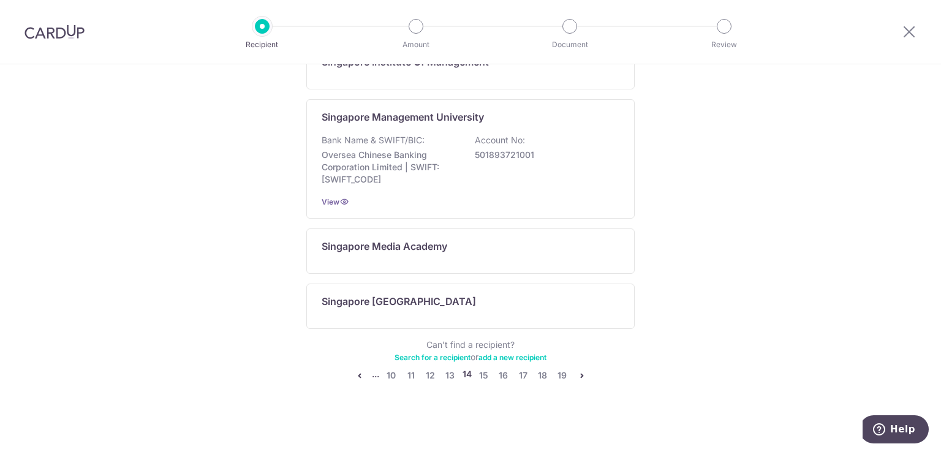
click at [501, 354] on link "add a new recipient" at bounding box center [513, 357] width 68 height 9
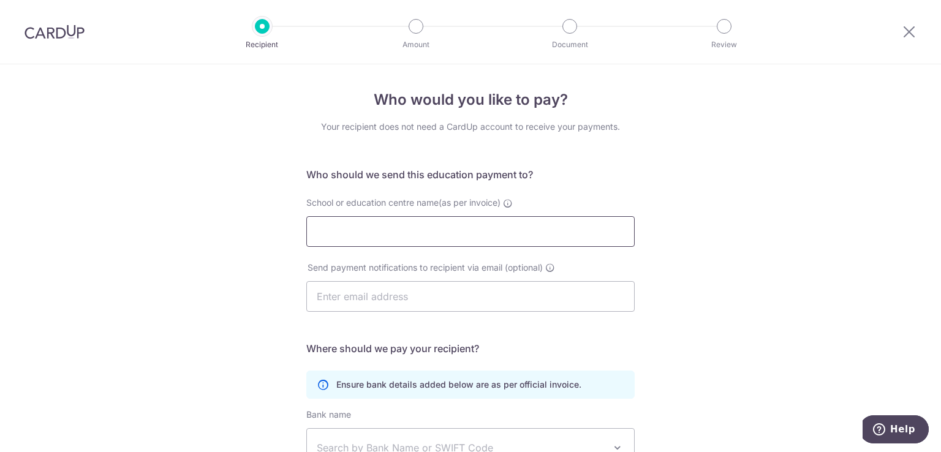
click at [422, 227] on input "School or education centre name(as per invoice)" at bounding box center [470, 231] width 329 height 31
paste input "$2,234.50"
type input "$2,234.50"
paste input "Dinosaur Speech Therapy Pte Ltd"
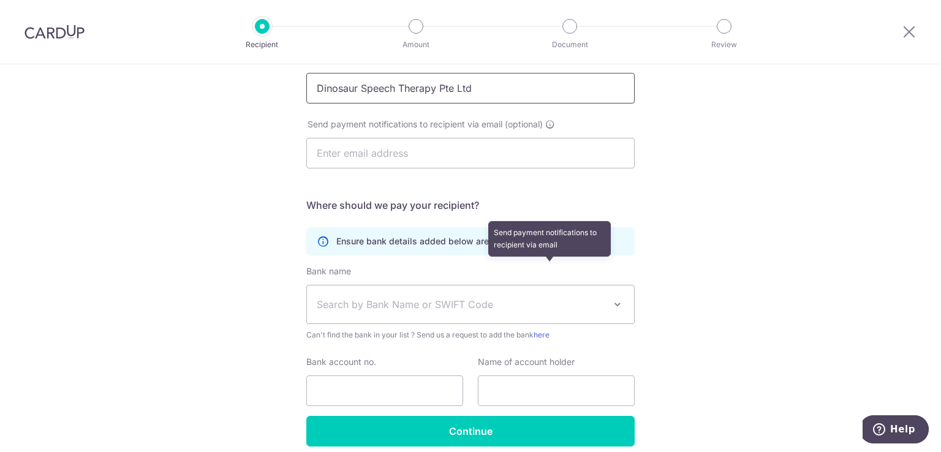
scroll to position [145, 0]
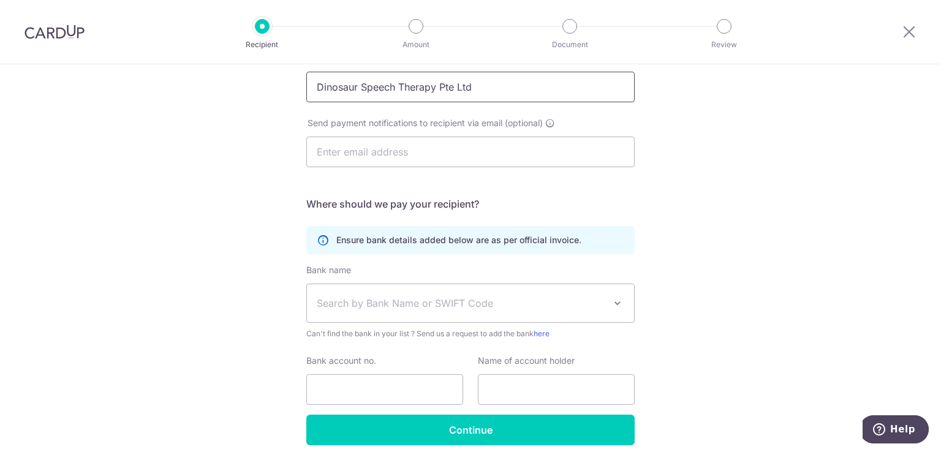
type input "Dinosaur Speech Therapy Pte Ltd"
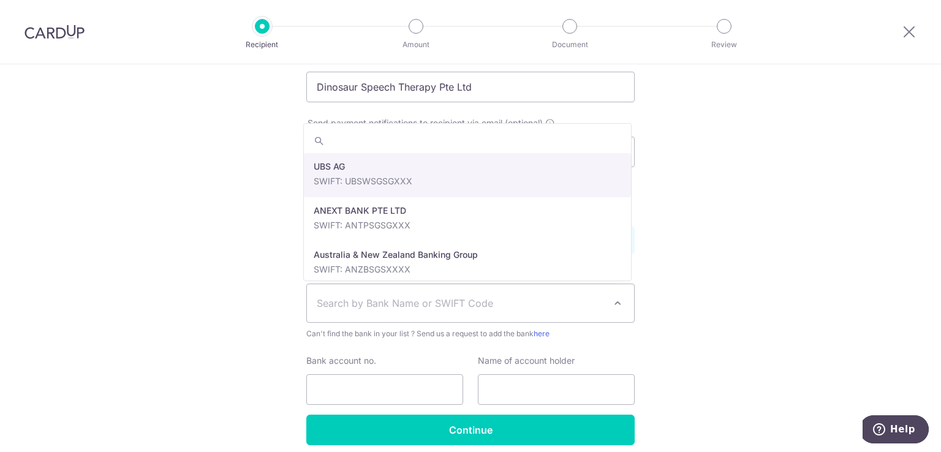
click at [373, 313] on span "Search by Bank Name or SWIFT Code" at bounding box center [470, 303] width 327 height 38
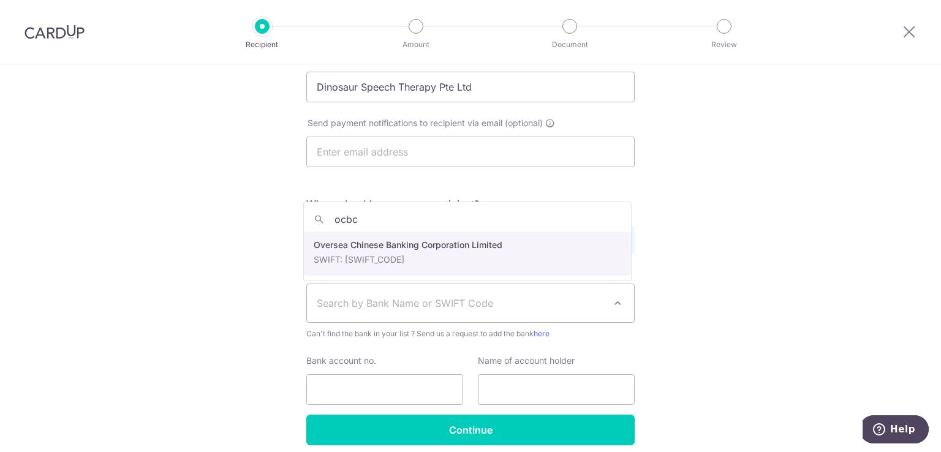
type input "ocbc"
select select "12"
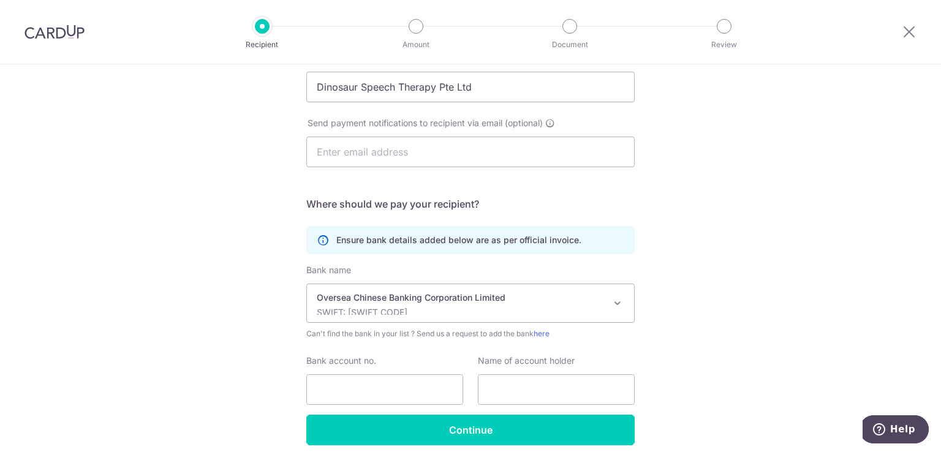
scroll to position [195, 0]
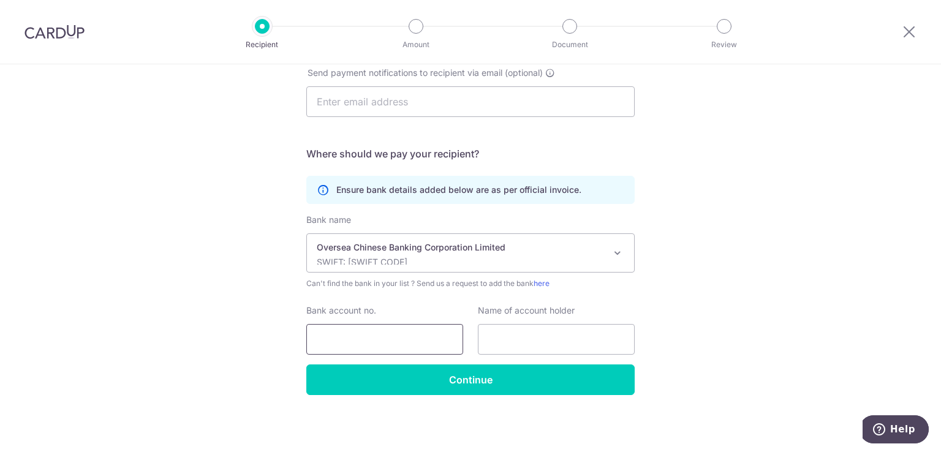
click at [329, 341] on input "Bank account no." at bounding box center [384, 339] width 157 height 31
paste input "601384795001"
type input "601384795001"
click at [515, 331] on input "text" at bounding box center [556, 339] width 157 height 31
paste input "Dinosaur Speech Therapy Pte Ltd"
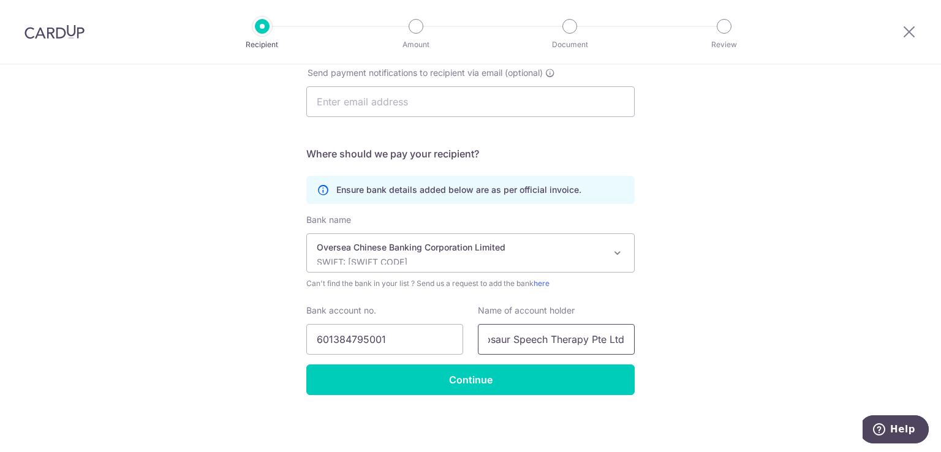
scroll to position [0, 18]
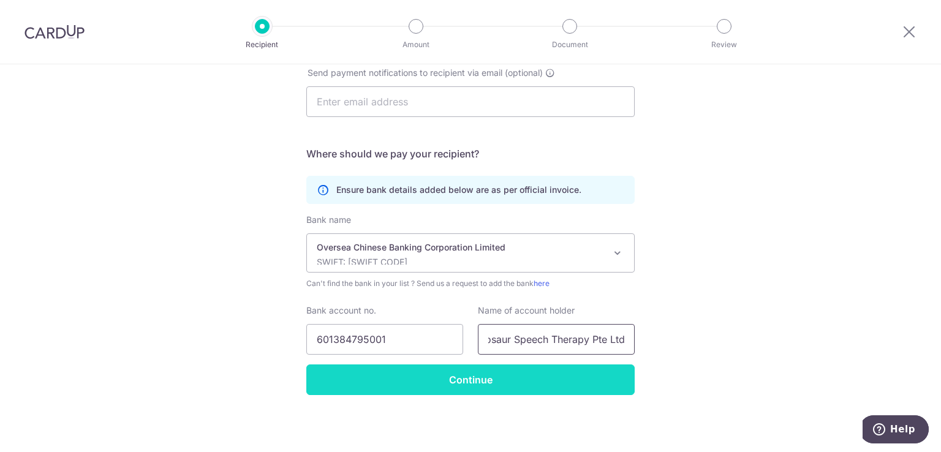
type input "Dinosaur Speech Therapy Pte Ltd"
click at [414, 386] on input "Continue" at bounding box center [470, 380] width 329 height 31
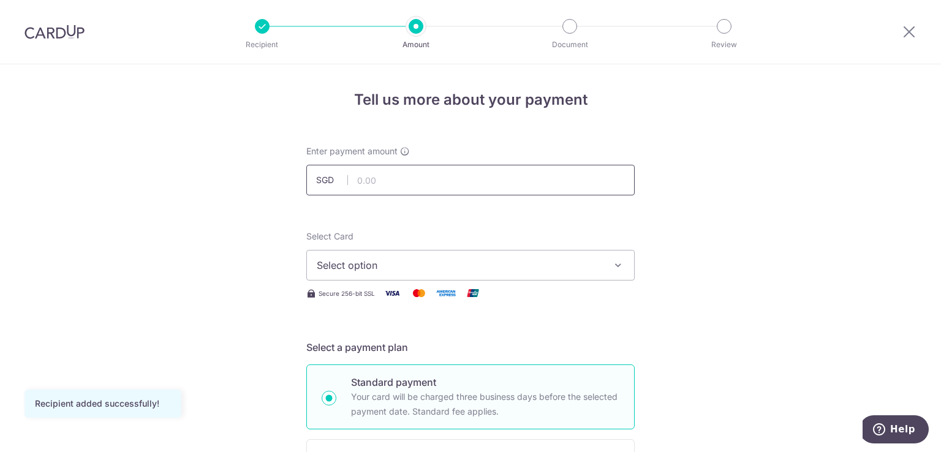
click at [462, 176] on input "text" at bounding box center [470, 180] width 329 height 31
paste input "$2,234.50"
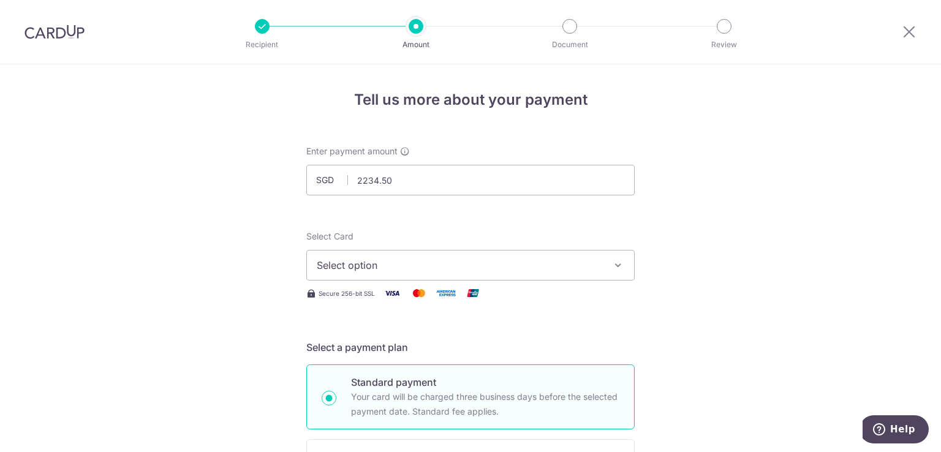
type input "2,234.50"
click at [366, 258] on span "Select option" at bounding box center [460, 265] width 286 height 15
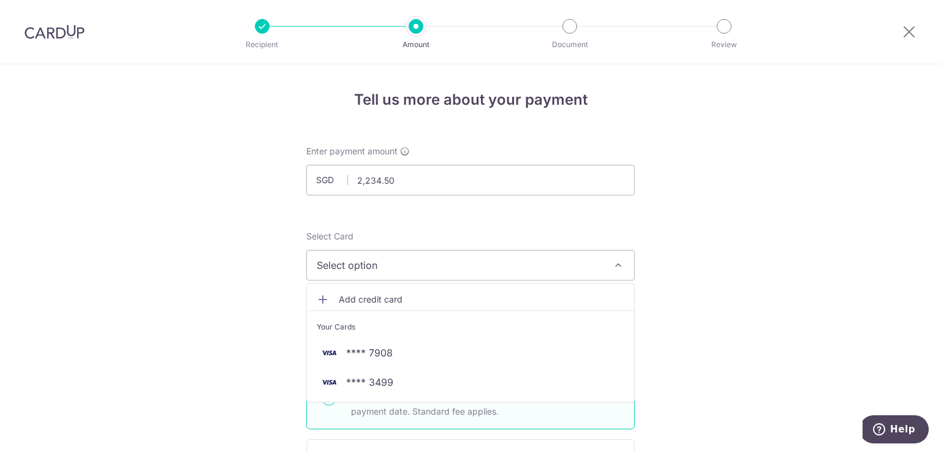
click at [358, 306] on link "Add credit card" at bounding box center [470, 300] width 327 height 22
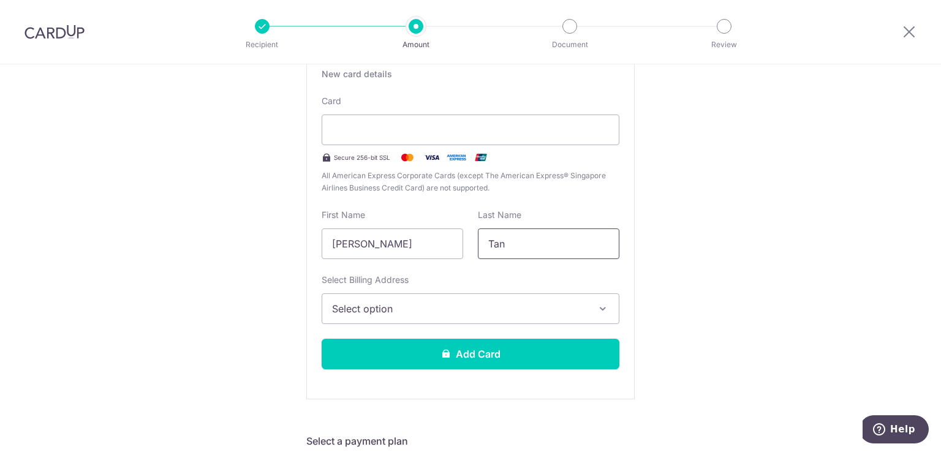
scroll to position [324, 0]
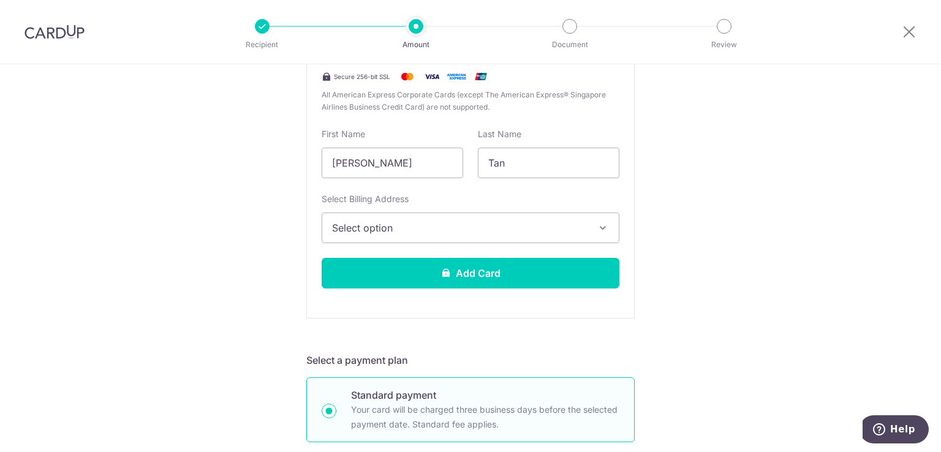
click at [446, 213] on button "Select option" at bounding box center [471, 228] width 298 height 31
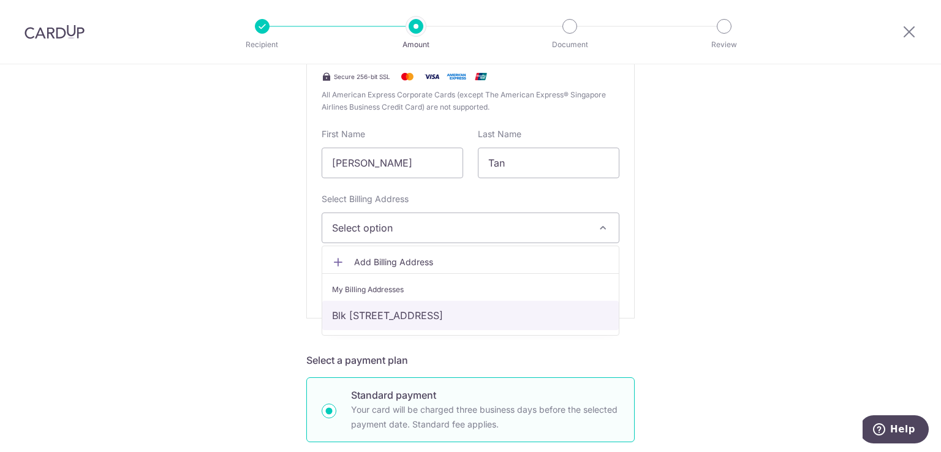
click at [394, 308] on link "Blk 77, #10-02, Jurong East Street 13, Singapore, Singapore, Singapore-609653" at bounding box center [470, 315] width 297 height 29
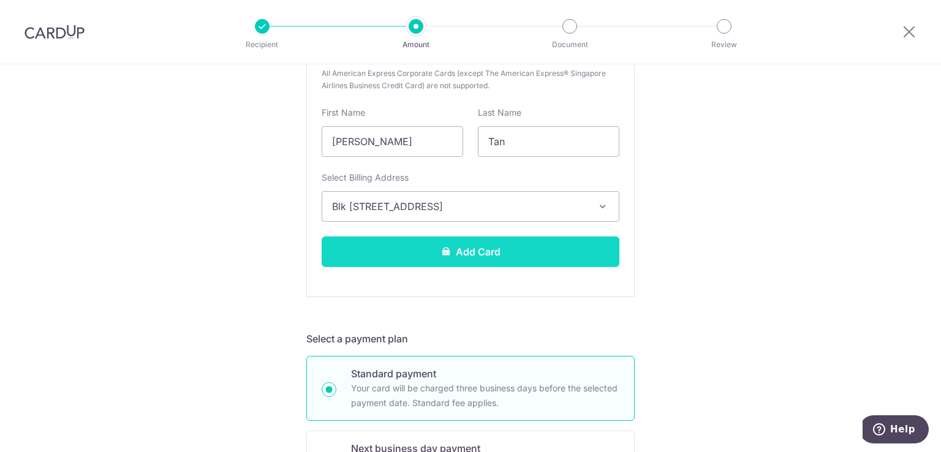
scroll to position [331, 0]
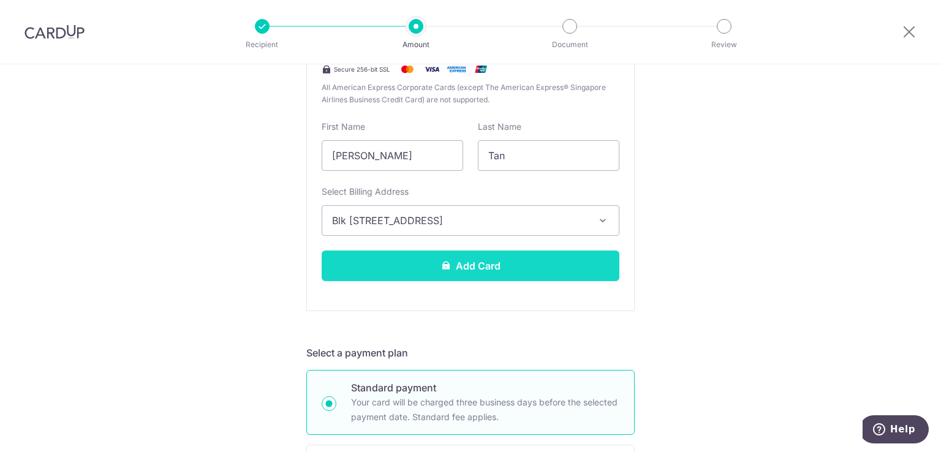
click at [393, 259] on button "Add Card" at bounding box center [471, 266] width 298 height 31
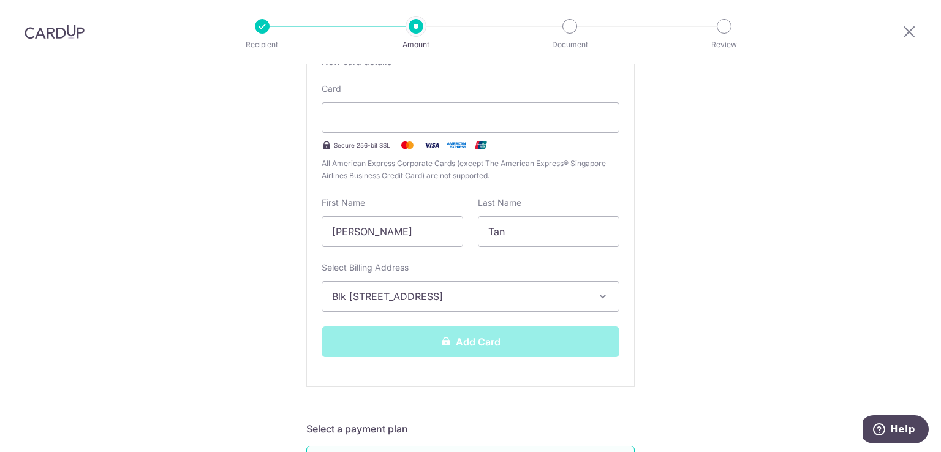
scroll to position [253, 0]
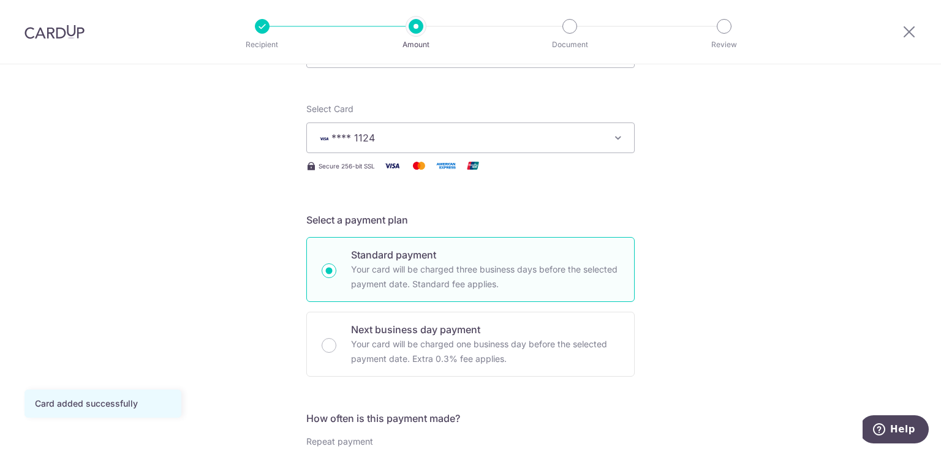
scroll to position [215, 0]
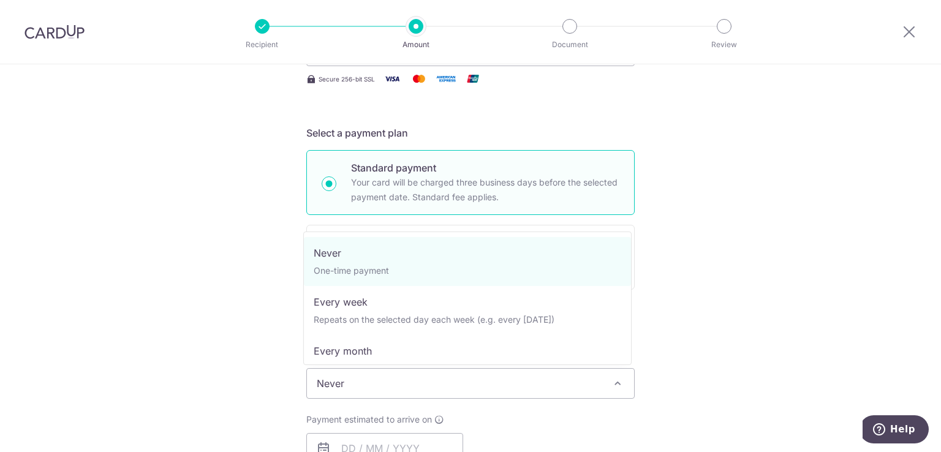
click at [386, 374] on span "Never" at bounding box center [470, 383] width 327 height 29
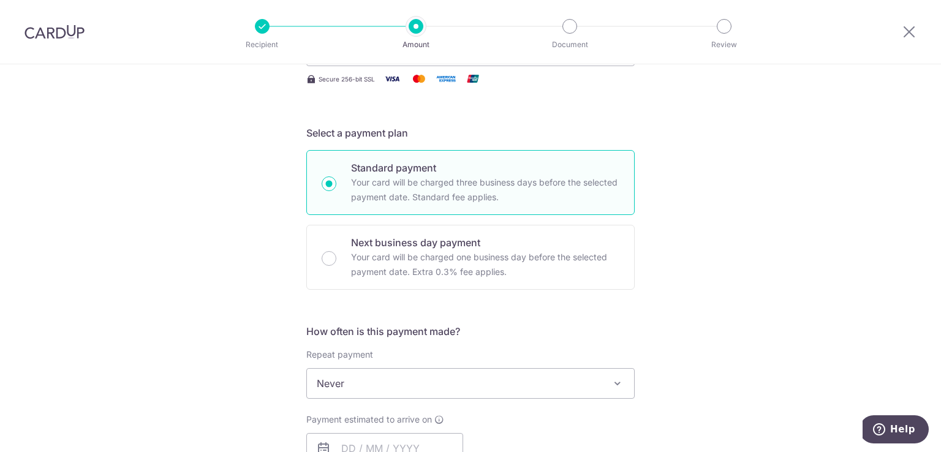
click at [386, 374] on span "Never" at bounding box center [470, 383] width 327 height 29
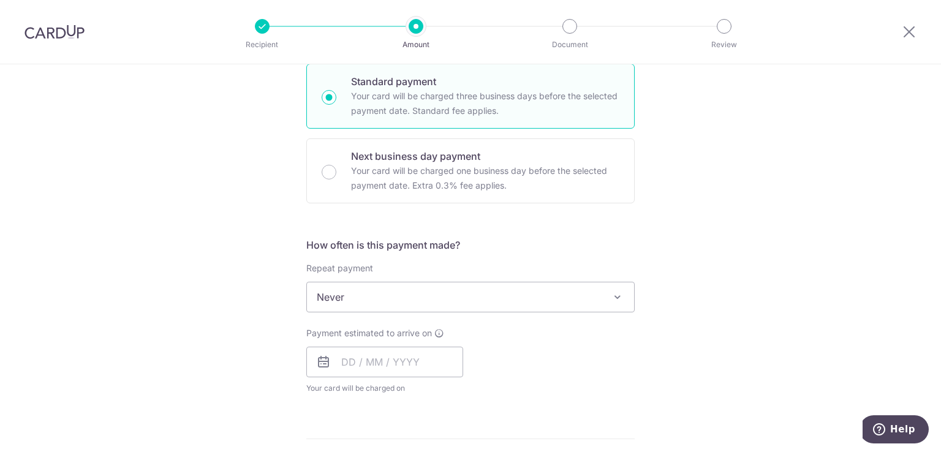
scroll to position [302, 0]
click at [392, 356] on input "text" at bounding box center [384, 361] width 157 height 31
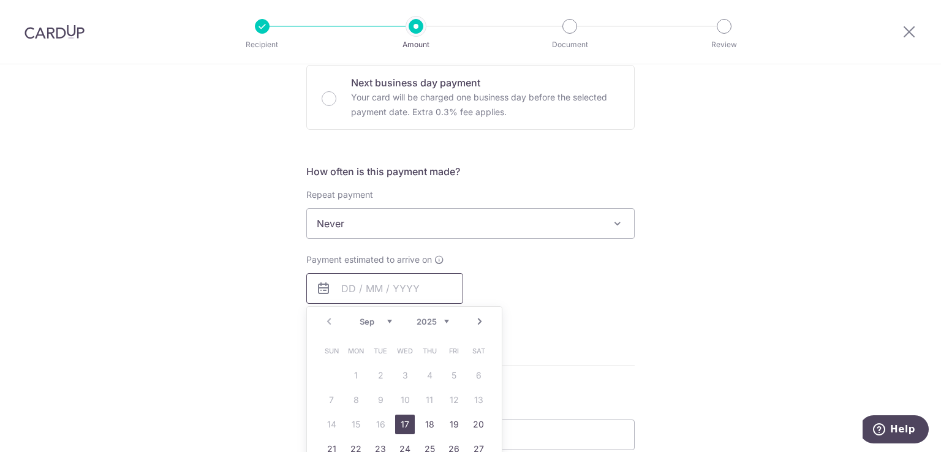
scroll to position [412, 0]
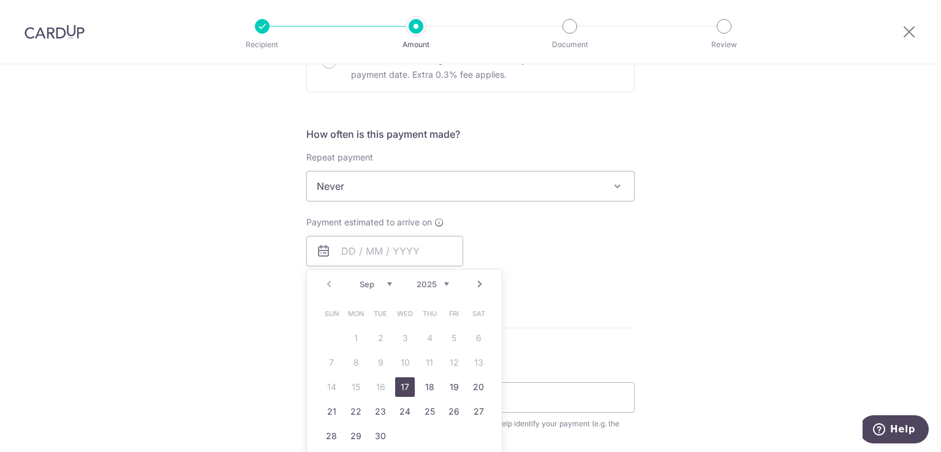
click at [403, 386] on link "17" at bounding box center [405, 388] width 20 height 20
type input "[DATE]"
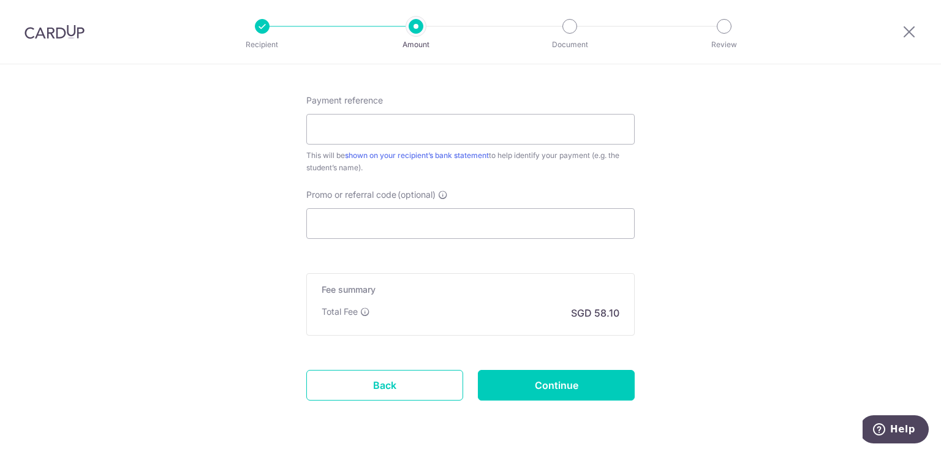
scroll to position [740, 0]
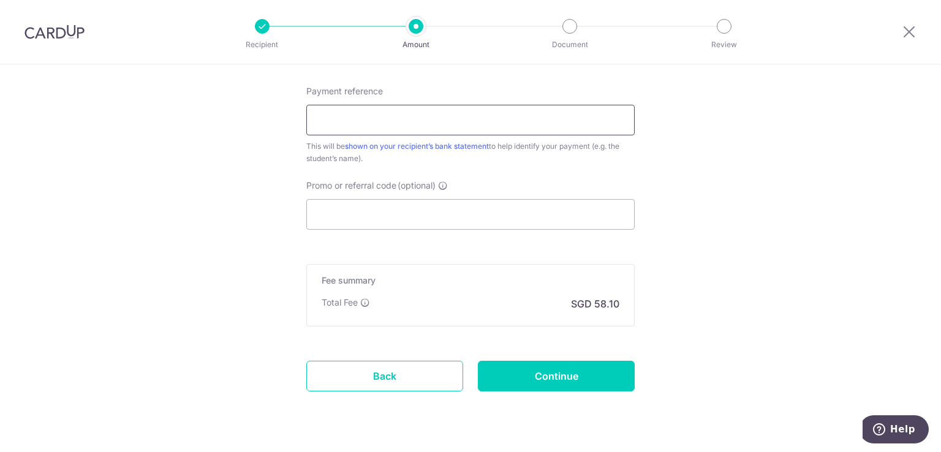
click at [353, 120] on input "Payment reference" at bounding box center [470, 120] width 329 height 31
paste input "[PERSON_NAME] [PERSON_NAME] - T2100050"
click at [437, 118] on input "6375 [PERSON_NAME] [PERSON_NAME] - T2100050" at bounding box center [470, 120] width 329 height 31
click at [484, 121] on input "6375 [PERSON_NAME] [PERSON_NAME] T2100050" at bounding box center [470, 120] width 329 height 31
click at [311, 118] on input "6375 [PERSON_NAME] [PERSON_NAME] T2100050C" at bounding box center [470, 120] width 329 height 31
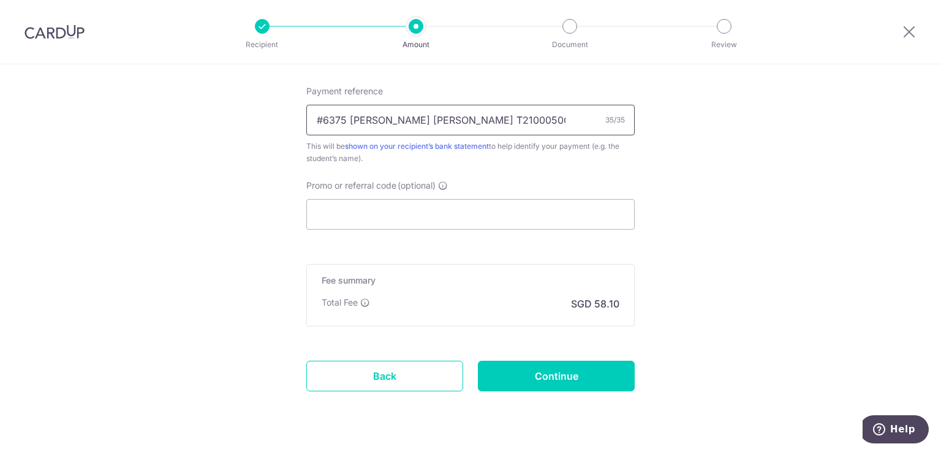
type input "#6375 [PERSON_NAME] [PERSON_NAME] T2100050C"
click at [364, 215] on input "Promo or referral code (optional)" at bounding box center [470, 214] width 329 height 31
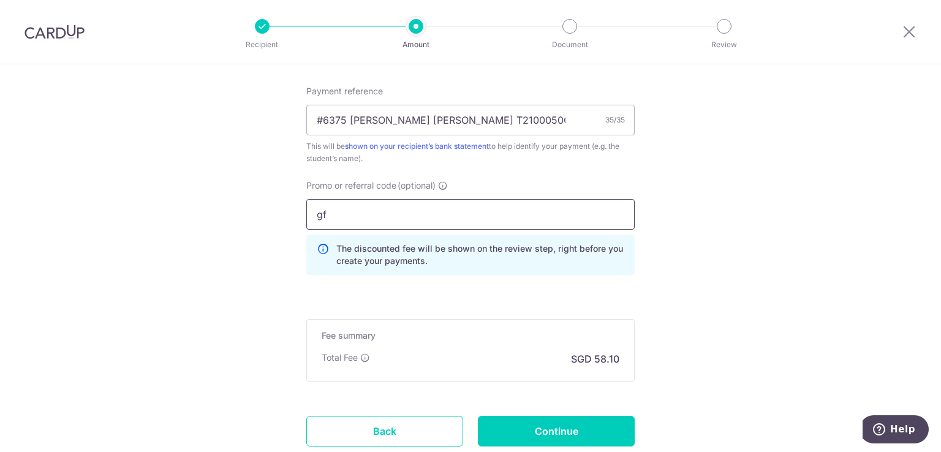
type input "g"
type input "GFREE"
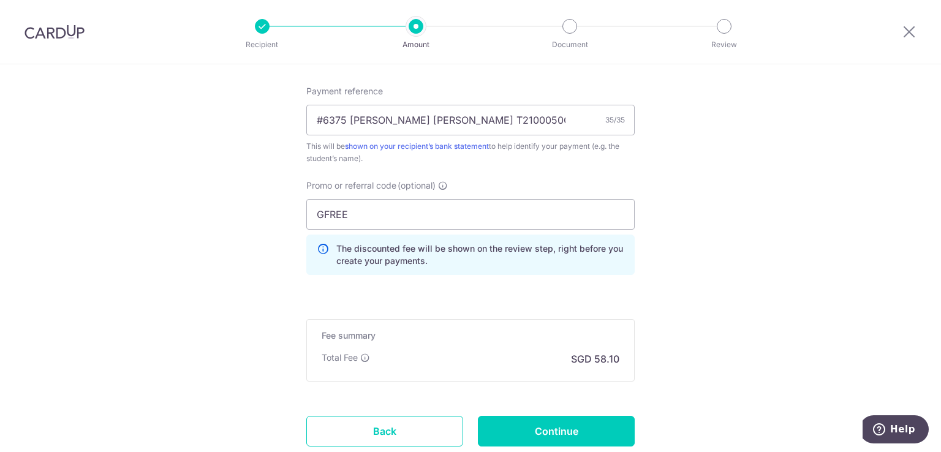
scroll to position [824, 0]
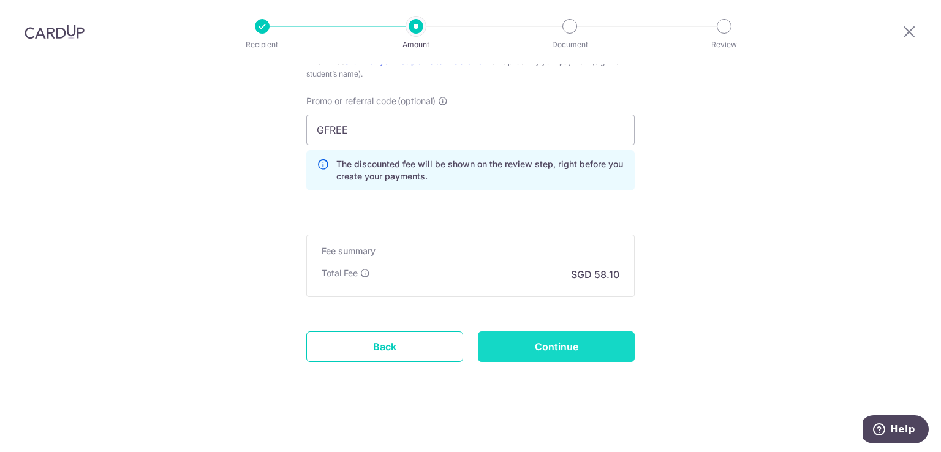
click at [550, 354] on input "Continue" at bounding box center [556, 347] width 157 height 31
type input "Create Schedule"
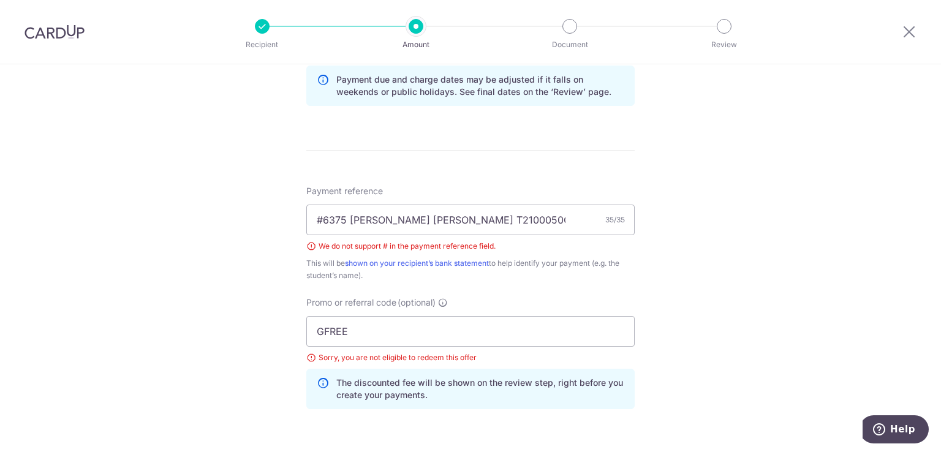
scroll to position [636, 0]
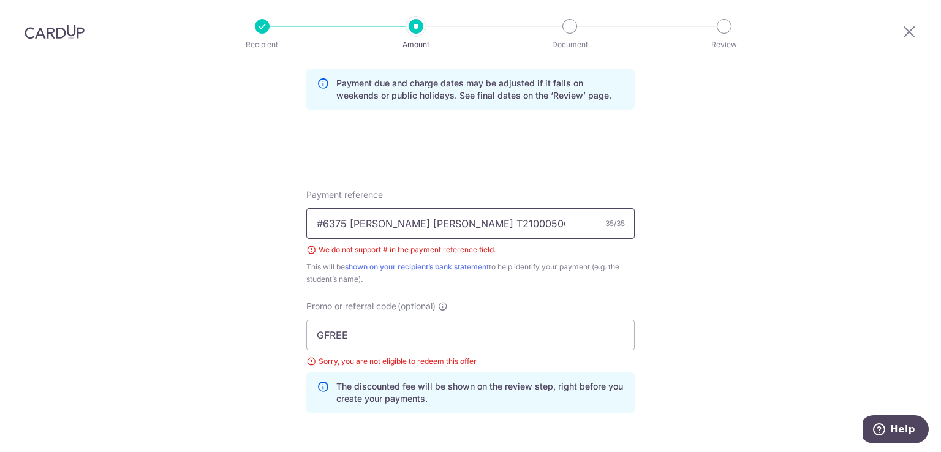
click at [322, 220] on input "#6375 [PERSON_NAME] [PERSON_NAME] T2100050C" at bounding box center [470, 223] width 329 height 31
type input "6375 [PERSON_NAME] [PERSON_NAME] T2100050C"
click at [393, 337] on input "GFREE" at bounding box center [470, 335] width 329 height 31
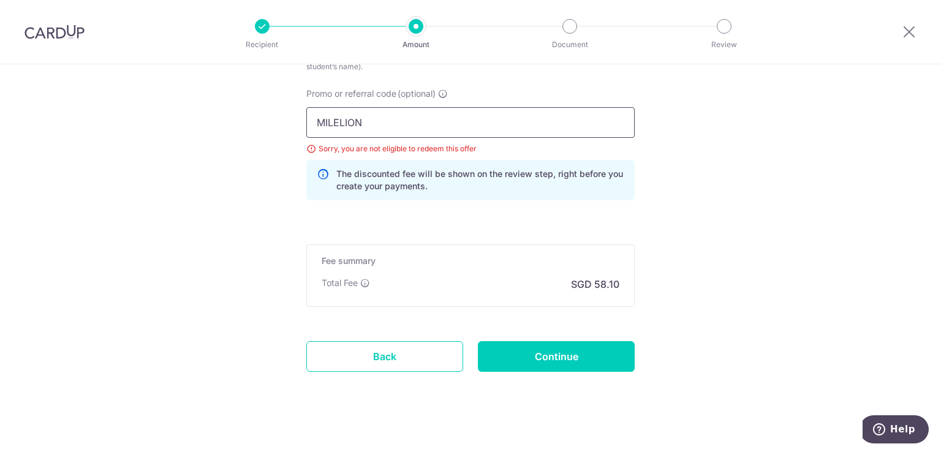
scroll to position [859, 0]
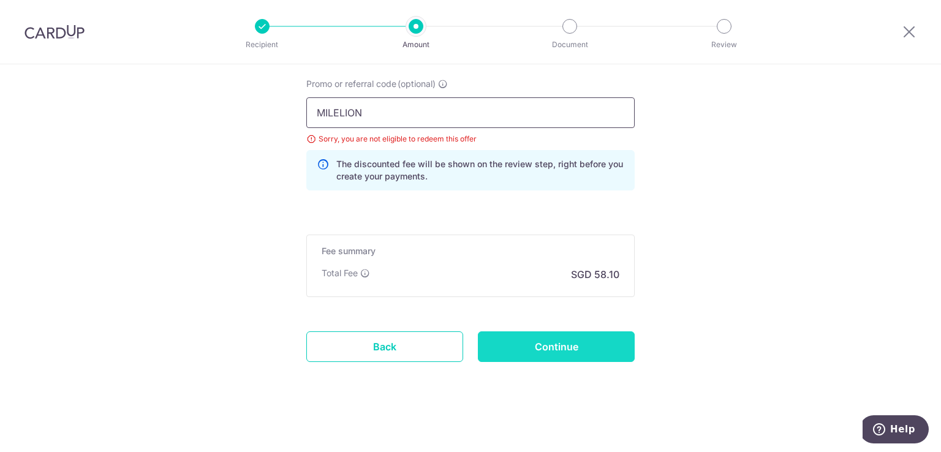
type input "MILELION"
click at [521, 332] on input "Continue" at bounding box center [556, 347] width 157 height 31
type input "Create Schedule"
click at [414, 108] on input "MILELION" at bounding box center [470, 112] width 329 height 31
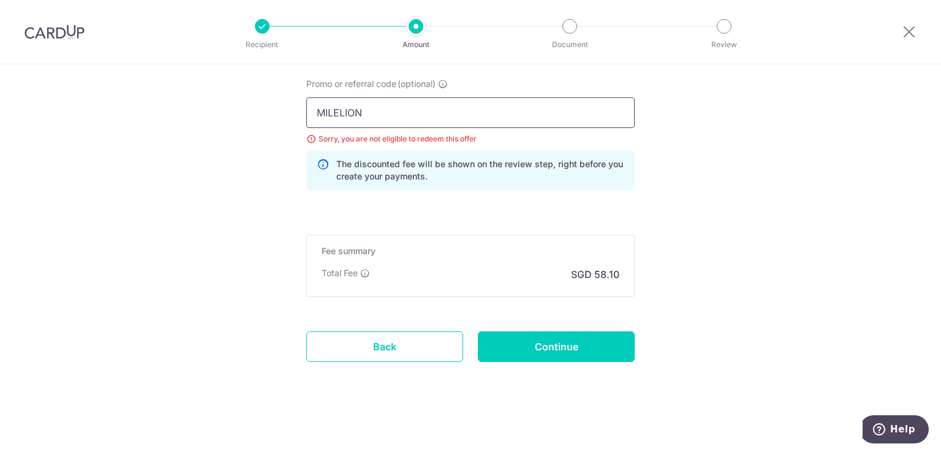
click at [414, 108] on input "MILELION" at bounding box center [470, 112] width 329 height 31
type input "OFF225"
click at [530, 344] on input "Continue" at bounding box center [556, 347] width 157 height 31
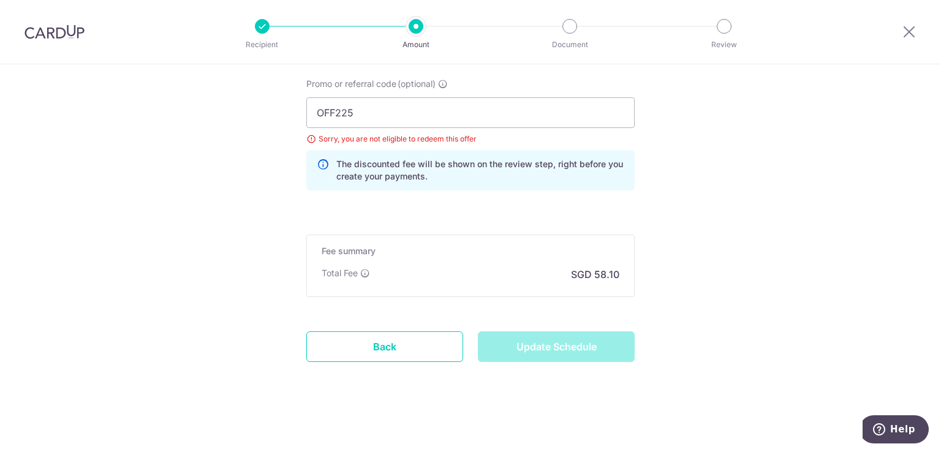
type input "Update Schedule"
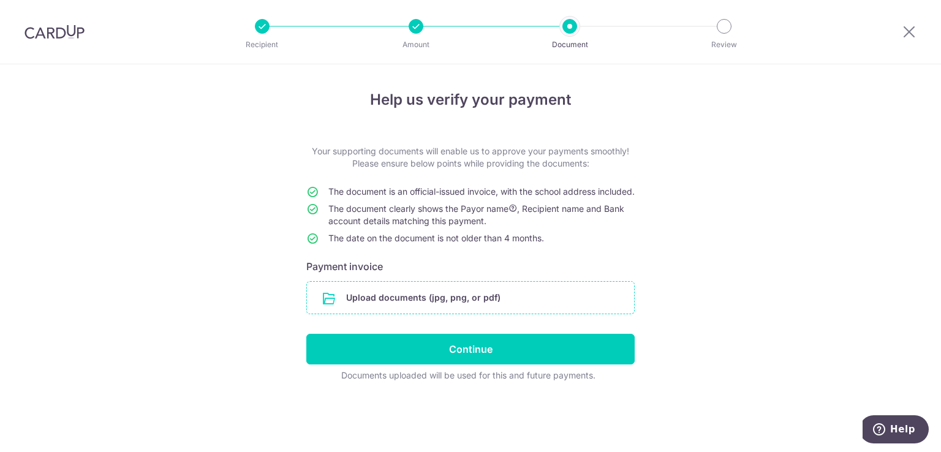
click at [434, 312] on input "file" at bounding box center [470, 298] width 327 height 32
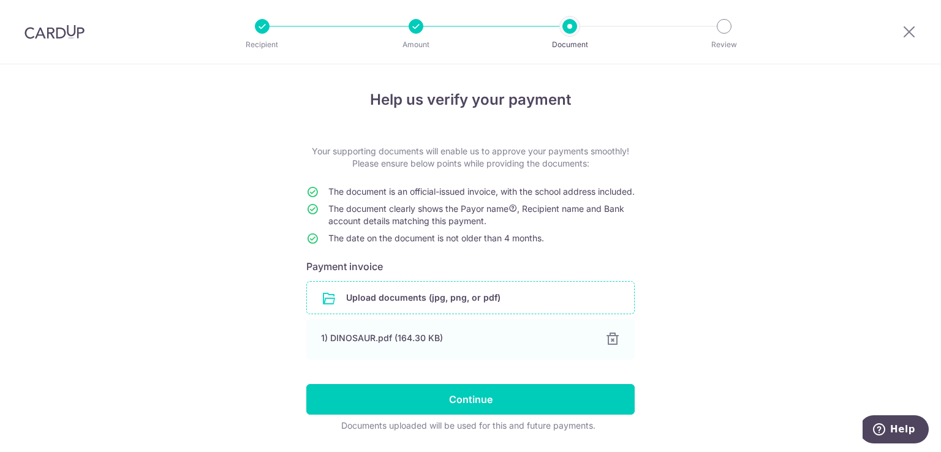
scroll to position [49, 0]
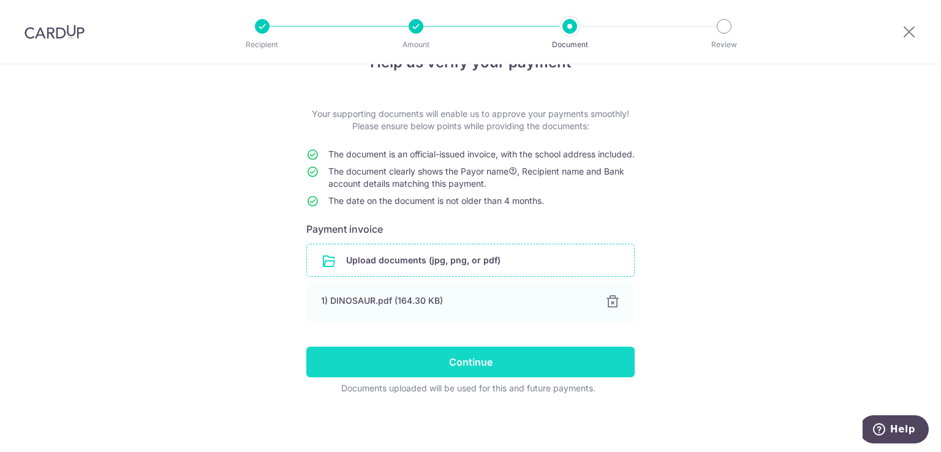
click at [400, 367] on input "Continue" at bounding box center [470, 362] width 329 height 31
